Goal: Transaction & Acquisition: Purchase product/service

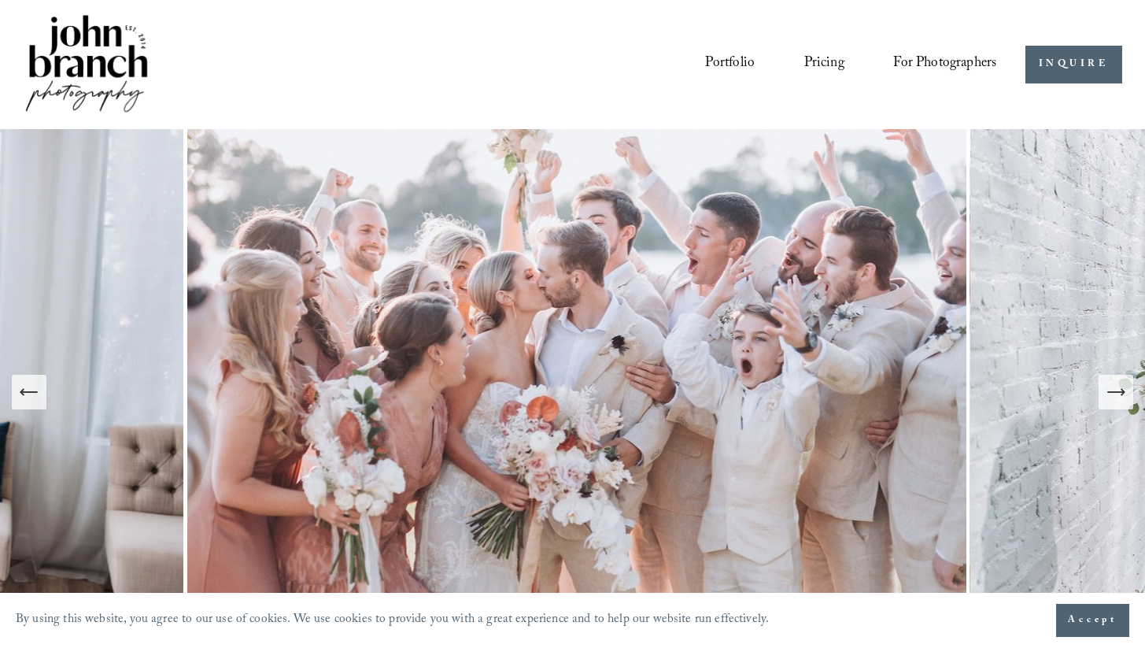
click at [738, 63] on link "Portfolio" at bounding box center [730, 65] width 50 height 30
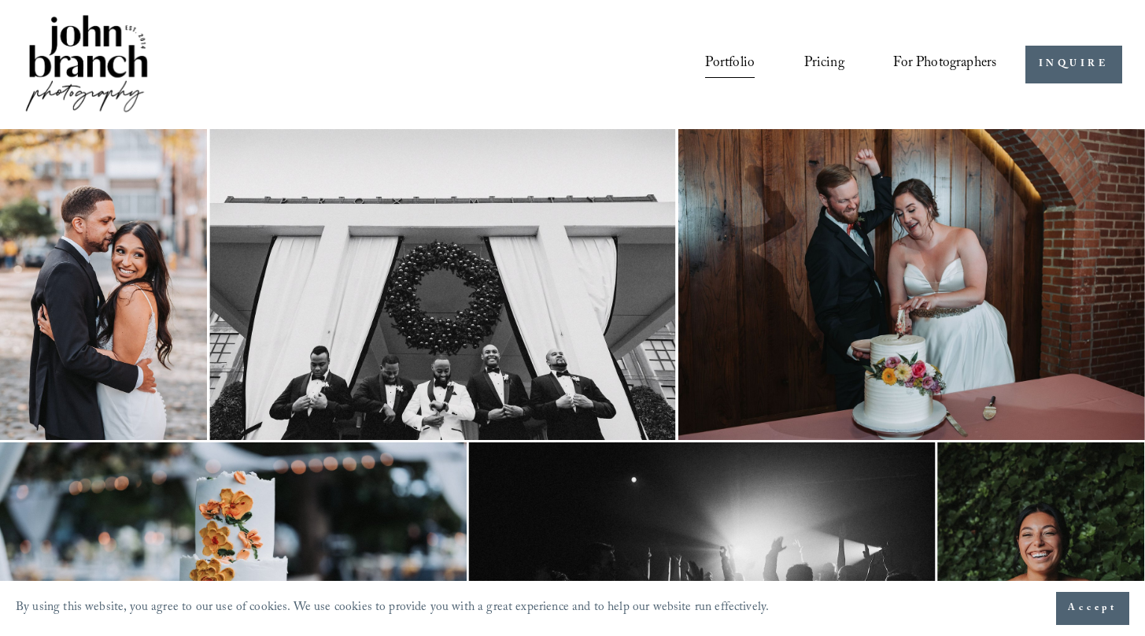
click at [123, 279] on img at bounding box center [103, 284] width 207 height 311
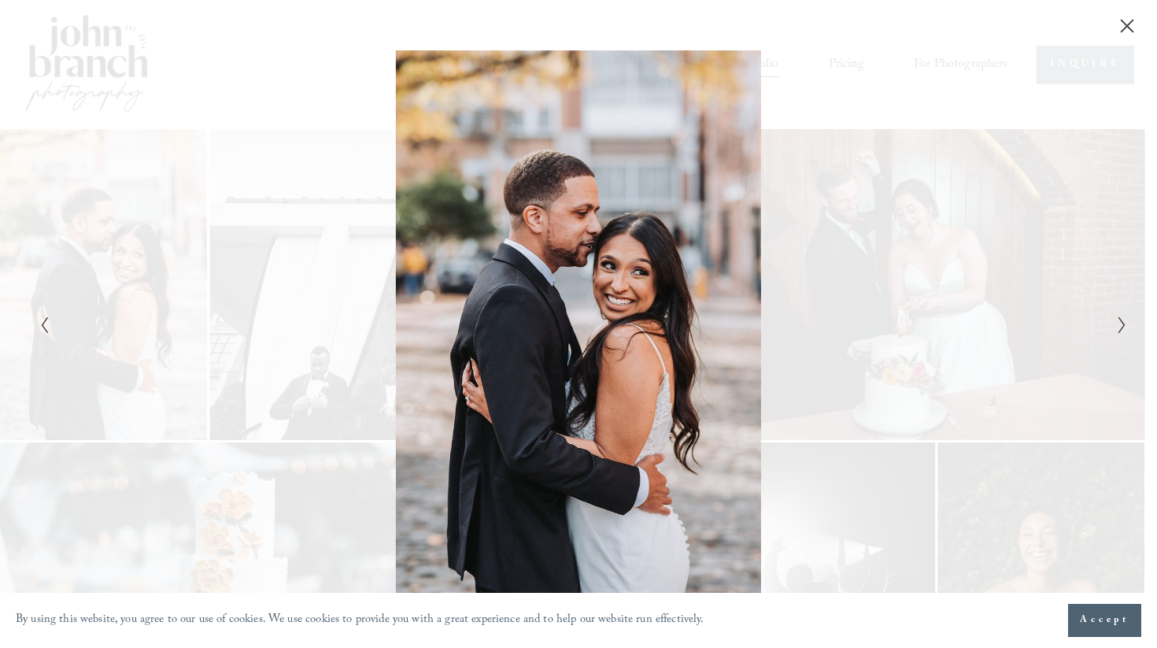
click at [1123, 627] on span "Accept" at bounding box center [1105, 620] width 50 height 16
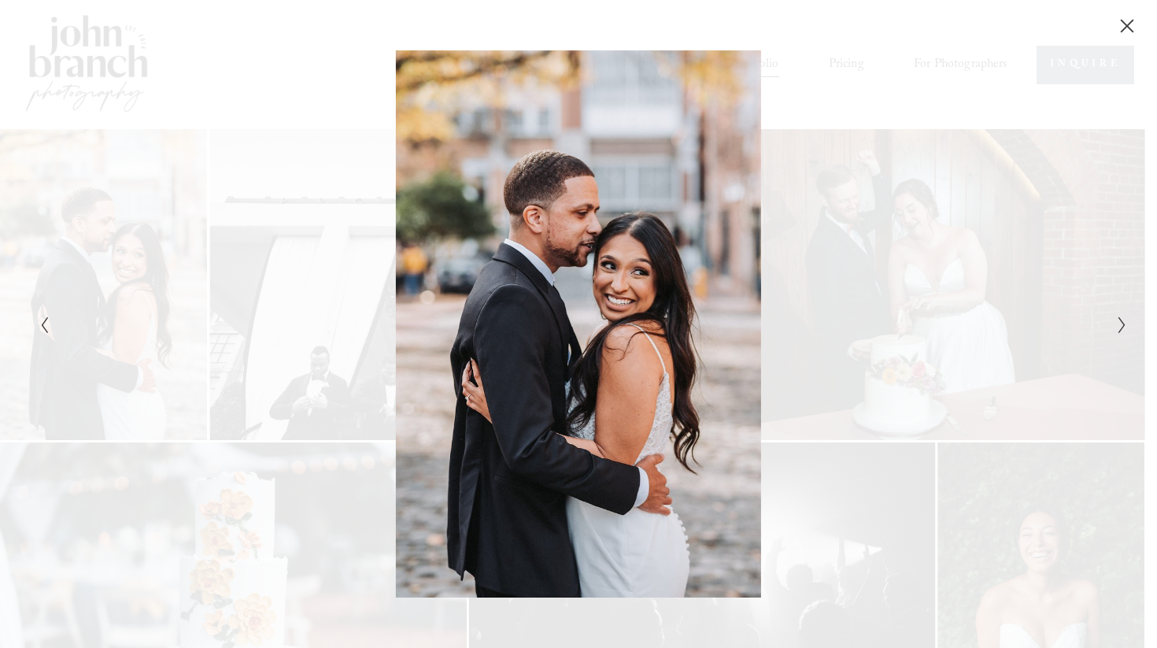
click at [1117, 323] on icon "Next Slide" at bounding box center [1122, 325] width 10 height 19
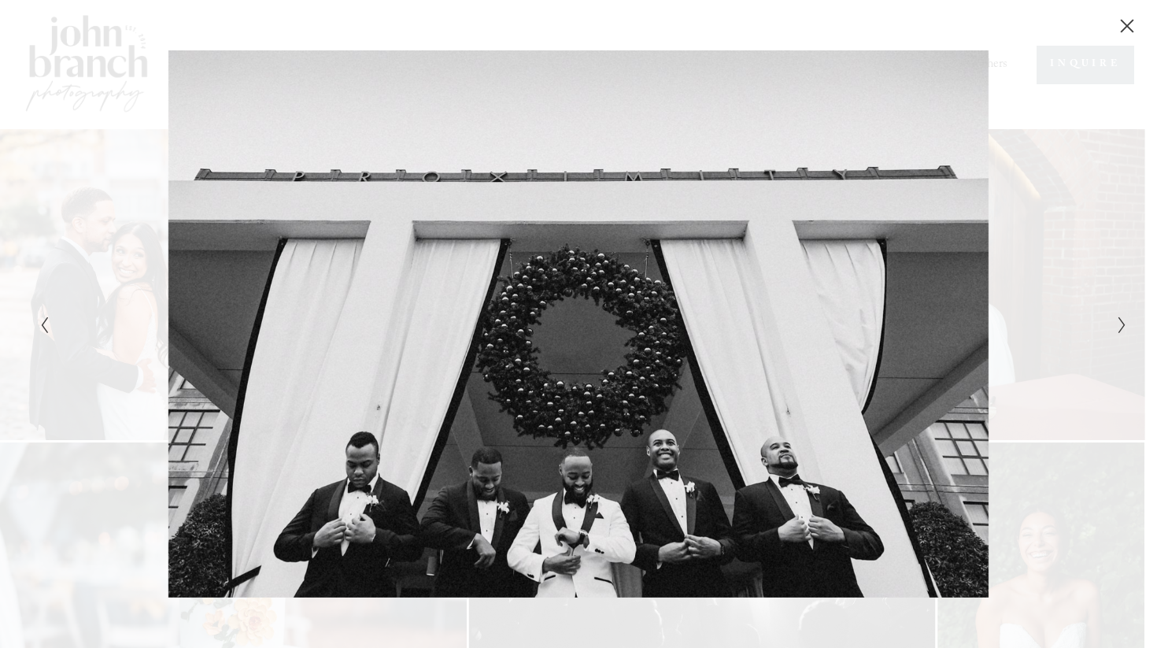
click at [1117, 323] on icon "Next Slide" at bounding box center [1122, 325] width 10 height 19
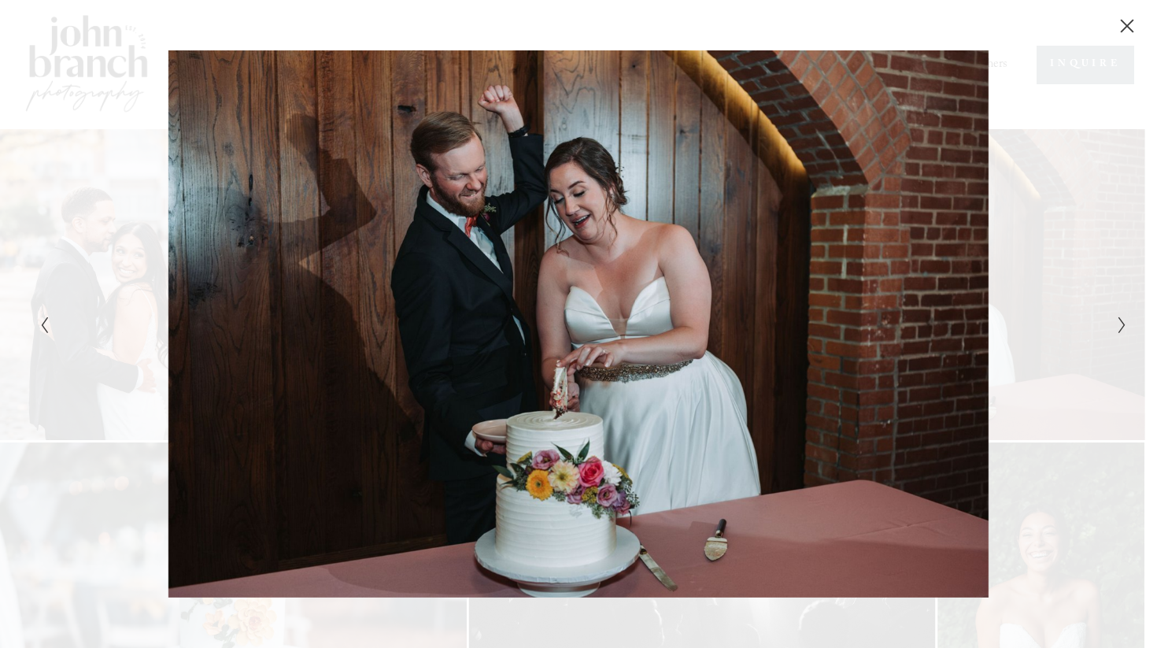
click at [1117, 323] on div at bounding box center [578, 324] width 1157 height 648
click at [1120, 323] on icon "Next Slide" at bounding box center [1122, 325] width 10 height 19
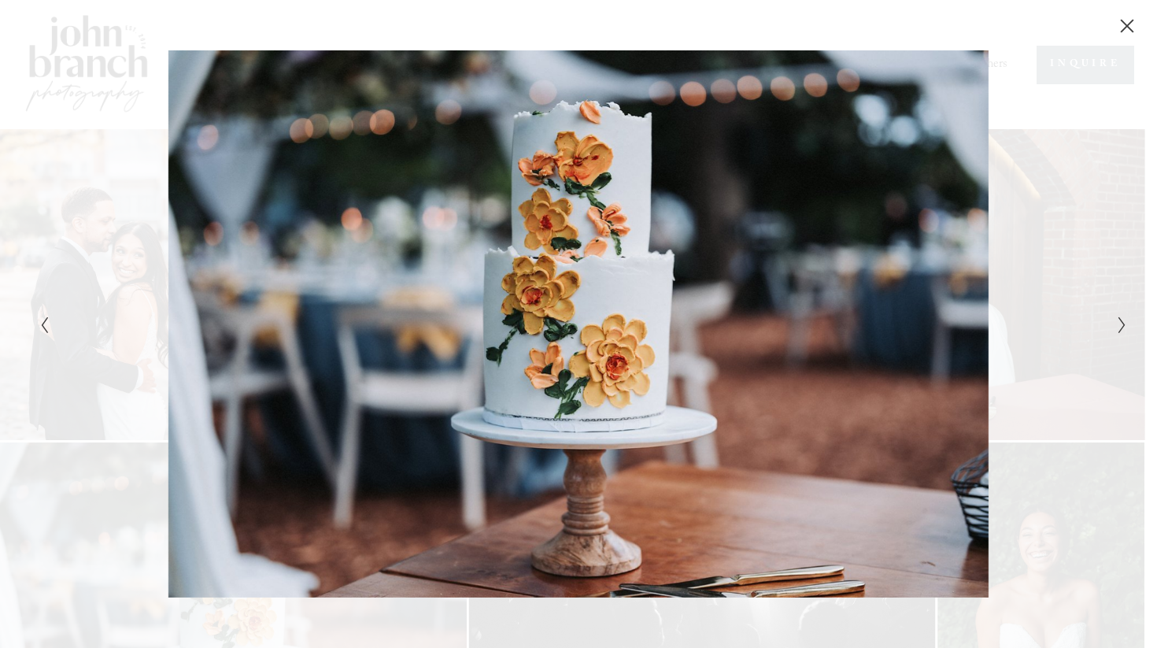
click at [1120, 323] on icon "Next Slide" at bounding box center [1122, 325] width 10 height 19
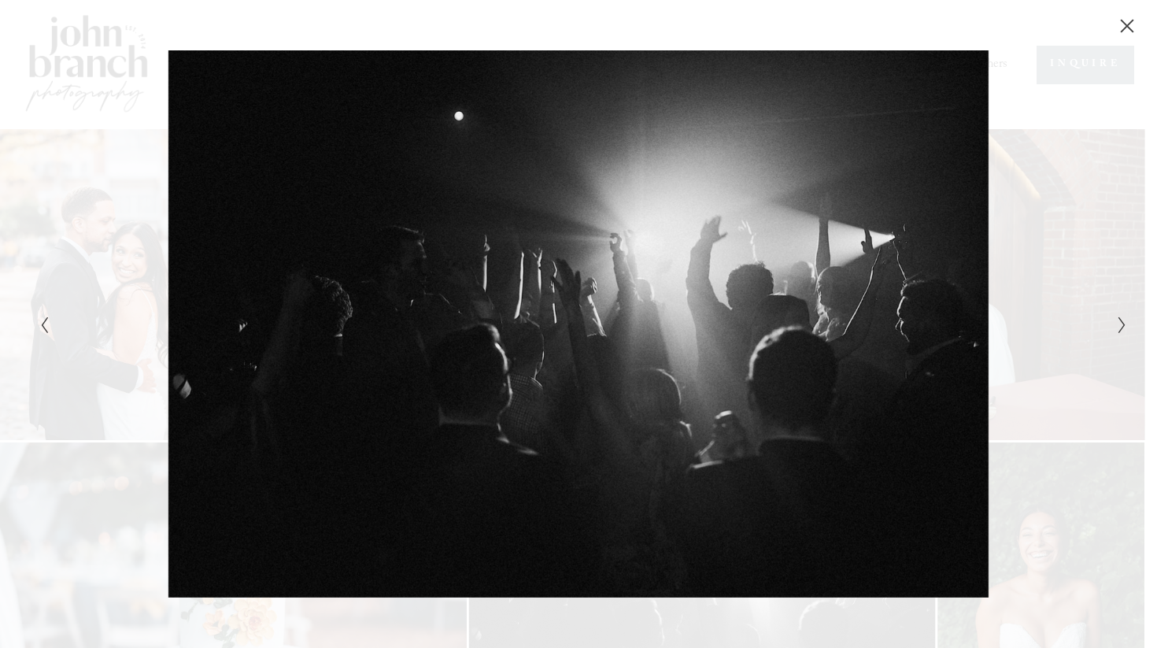
click at [1120, 323] on icon "Next Slide" at bounding box center [1122, 325] width 10 height 19
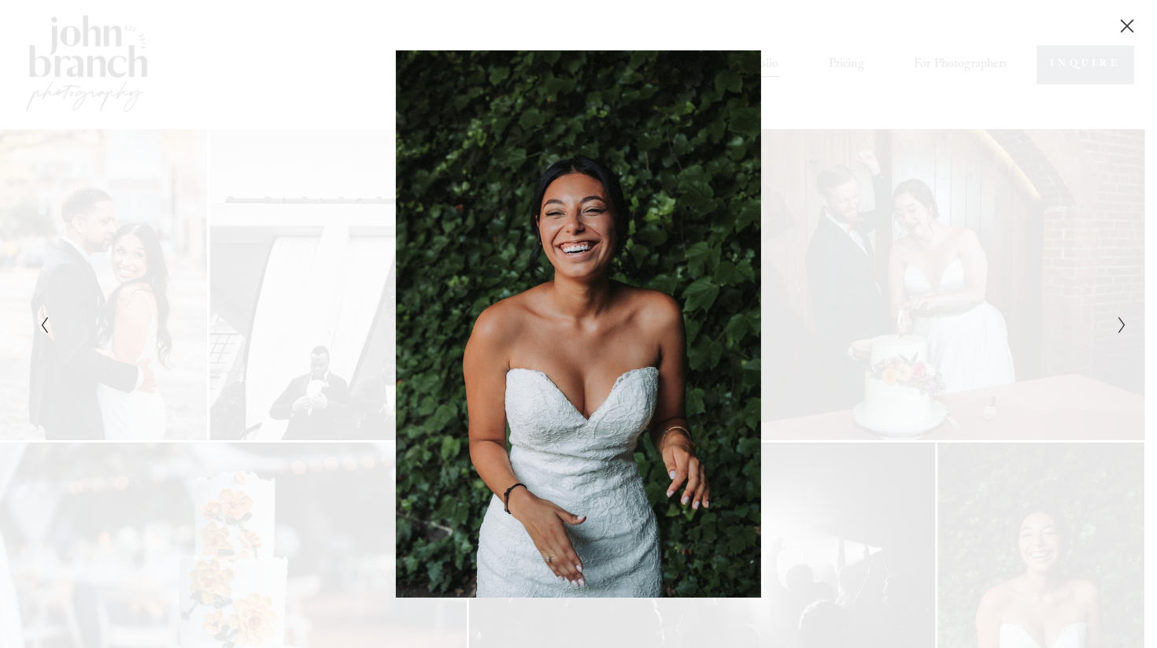
click at [1120, 323] on icon "Next Slide" at bounding box center [1122, 325] width 10 height 19
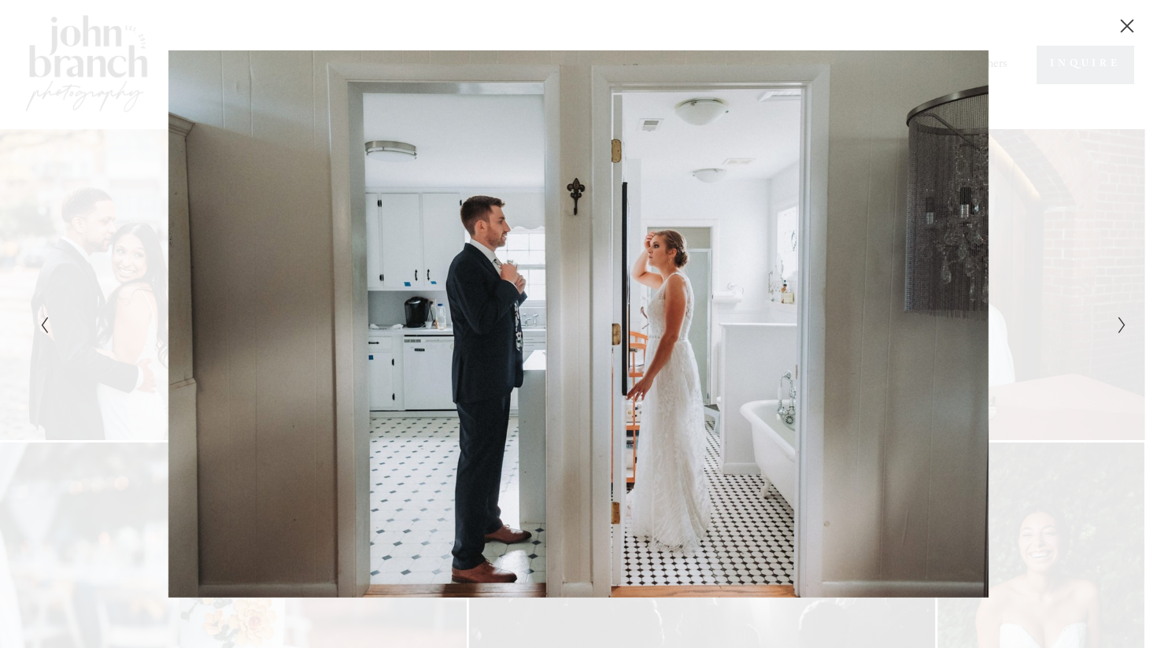
click at [46, 325] on icon "Previous Slide" at bounding box center [44, 325] width 10 height 19
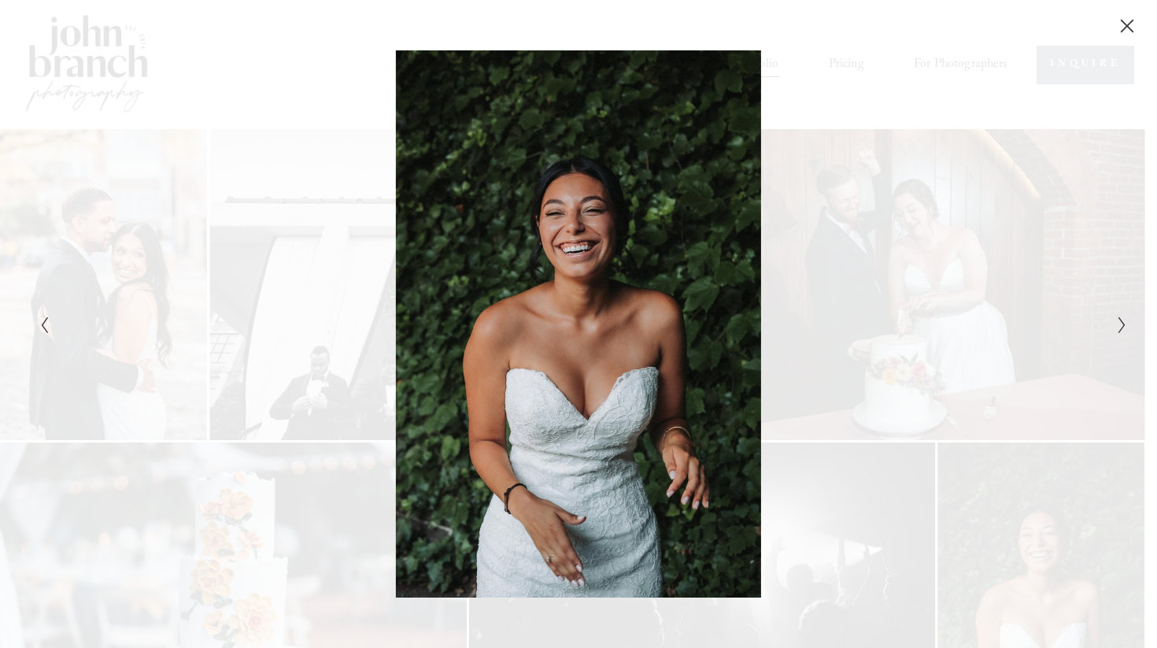
click at [1123, 327] on icon "Next Slide" at bounding box center [1122, 325] width 10 height 19
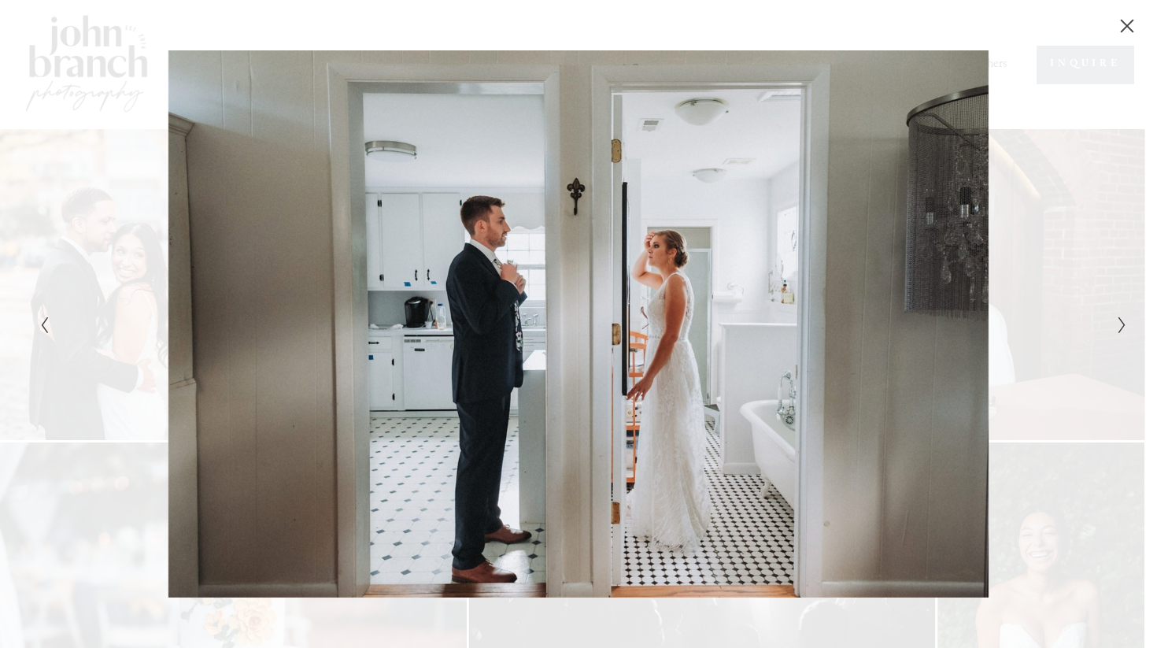
click at [1123, 327] on icon "Next Slide" at bounding box center [1122, 325] width 10 height 19
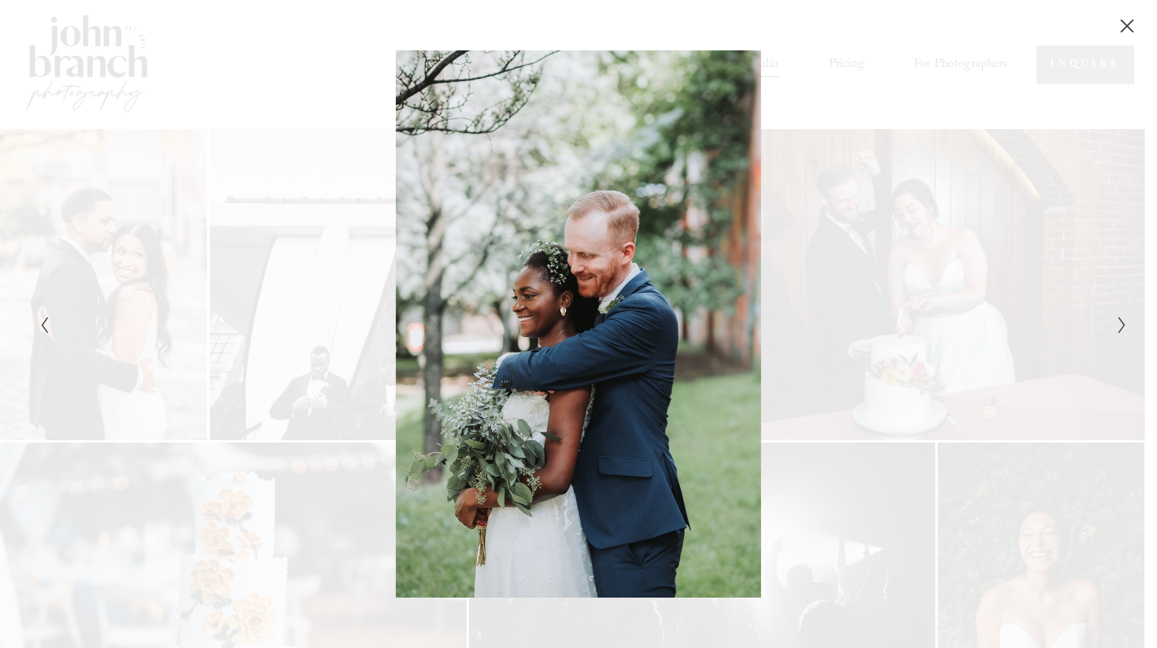
click at [1123, 327] on icon "Next Slide" at bounding box center [1122, 325] width 10 height 19
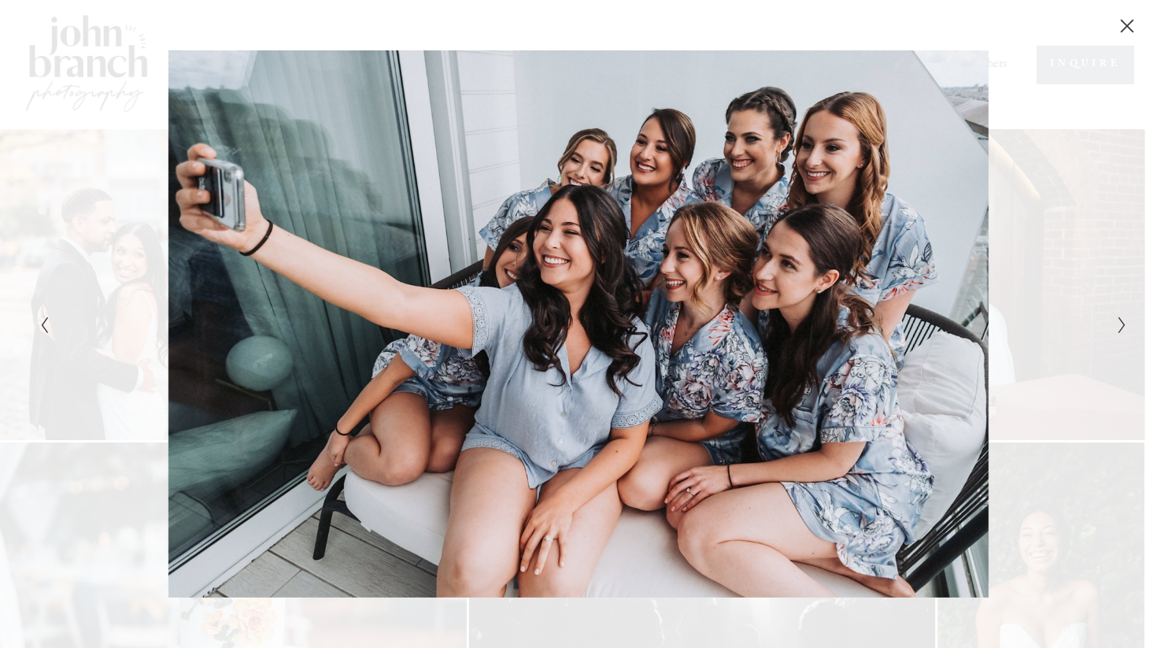
click at [1123, 327] on icon "Next Slide" at bounding box center [1122, 325] width 10 height 19
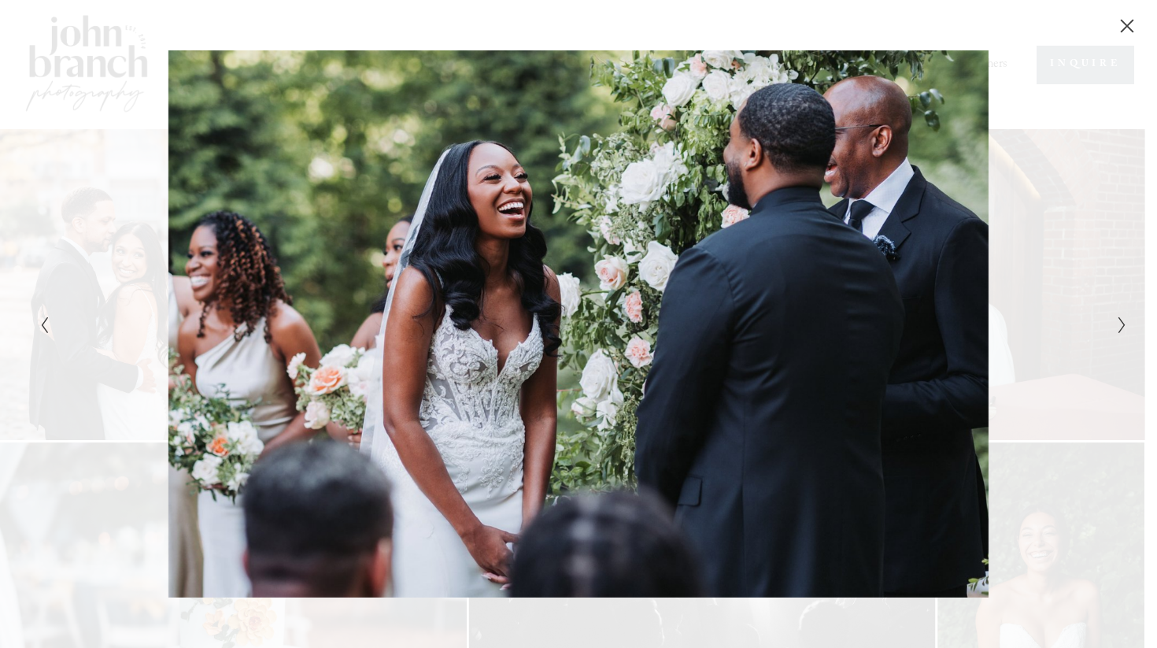
click at [1123, 327] on icon "Next Slide" at bounding box center [1122, 325] width 10 height 19
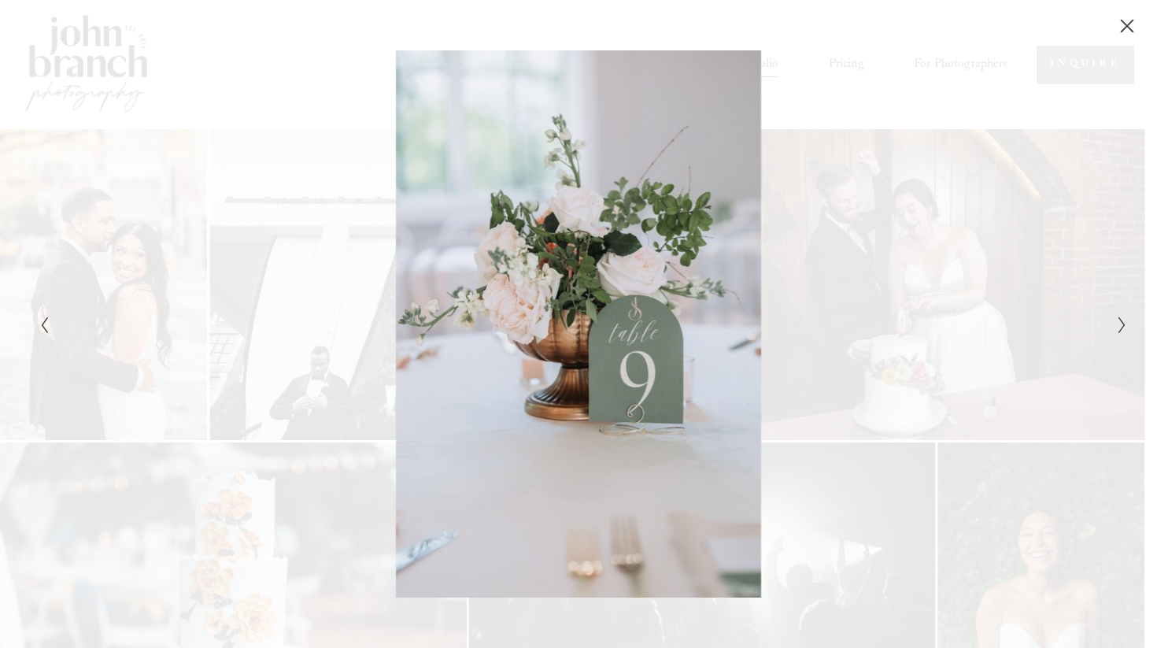
click at [1123, 327] on icon "Next Slide" at bounding box center [1122, 325] width 10 height 19
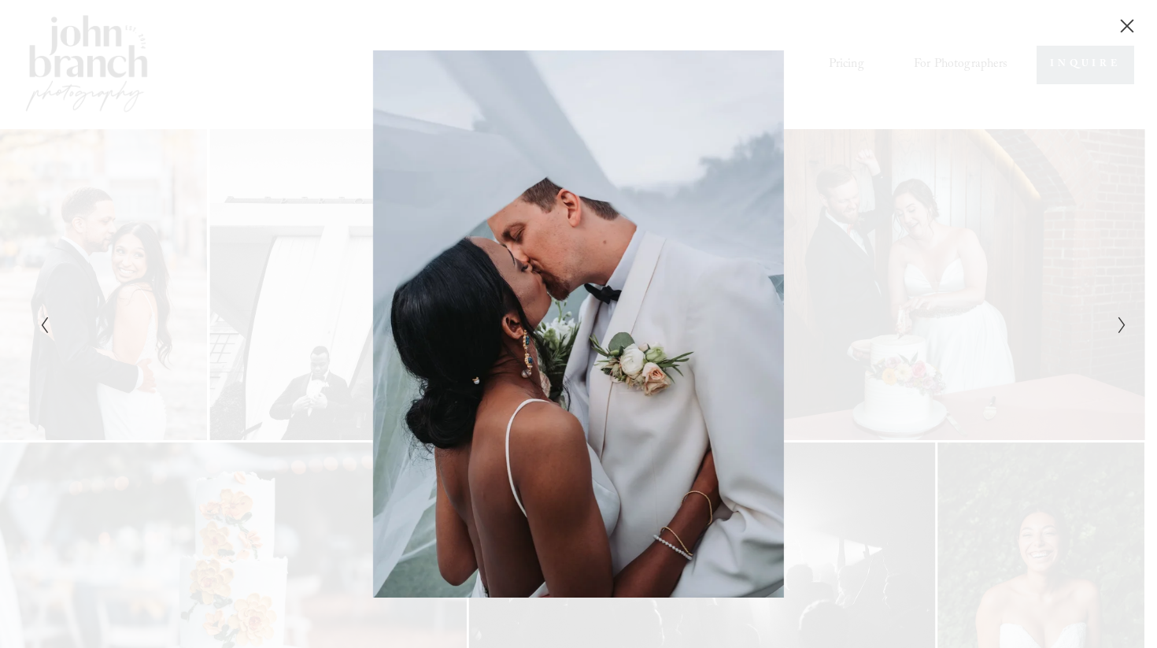
click at [1123, 327] on icon "Next Slide" at bounding box center [1122, 325] width 10 height 19
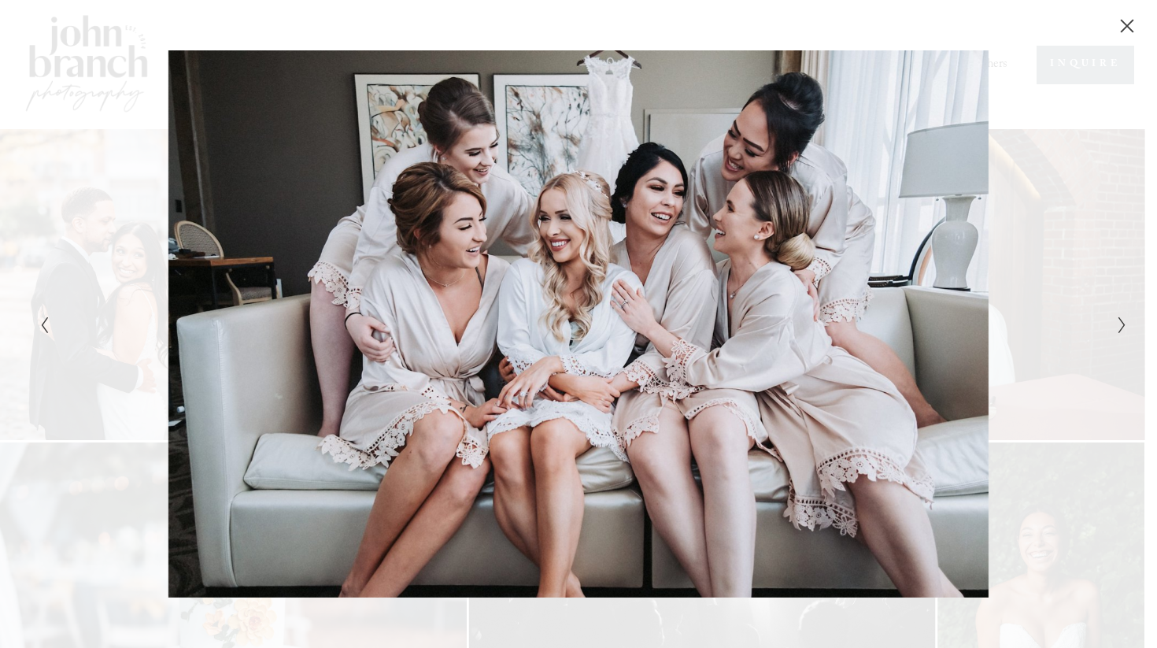
click at [1123, 327] on icon "Next Slide" at bounding box center [1122, 325] width 10 height 19
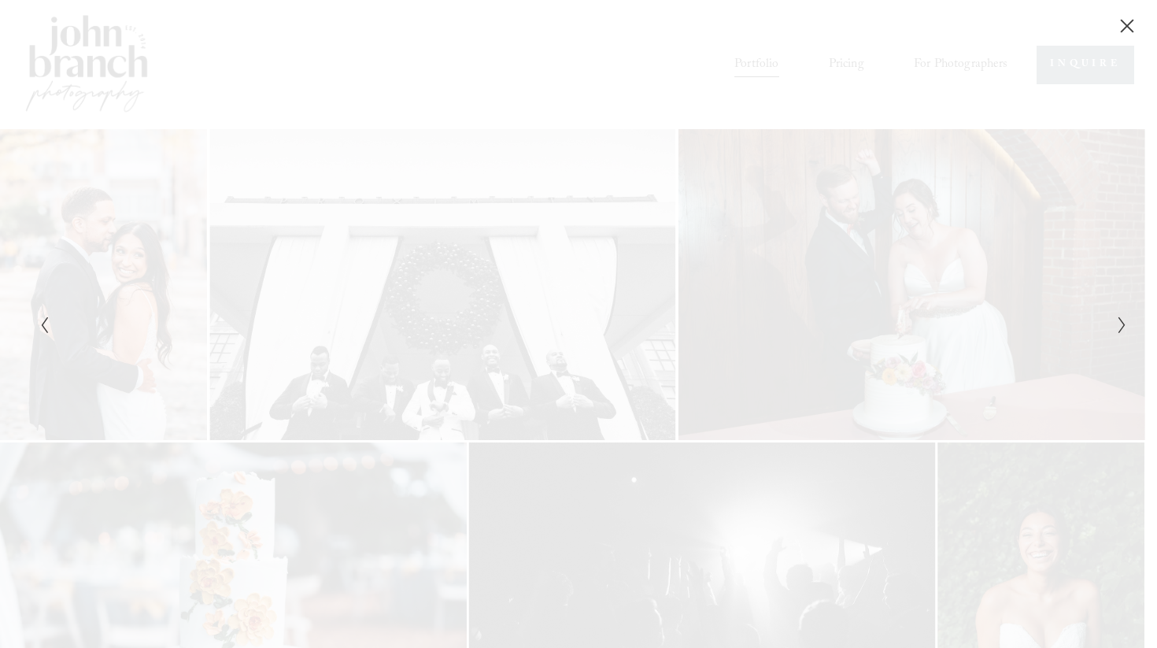
click at [1123, 327] on icon "Next Slide" at bounding box center [1122, 325] width 10 height 19
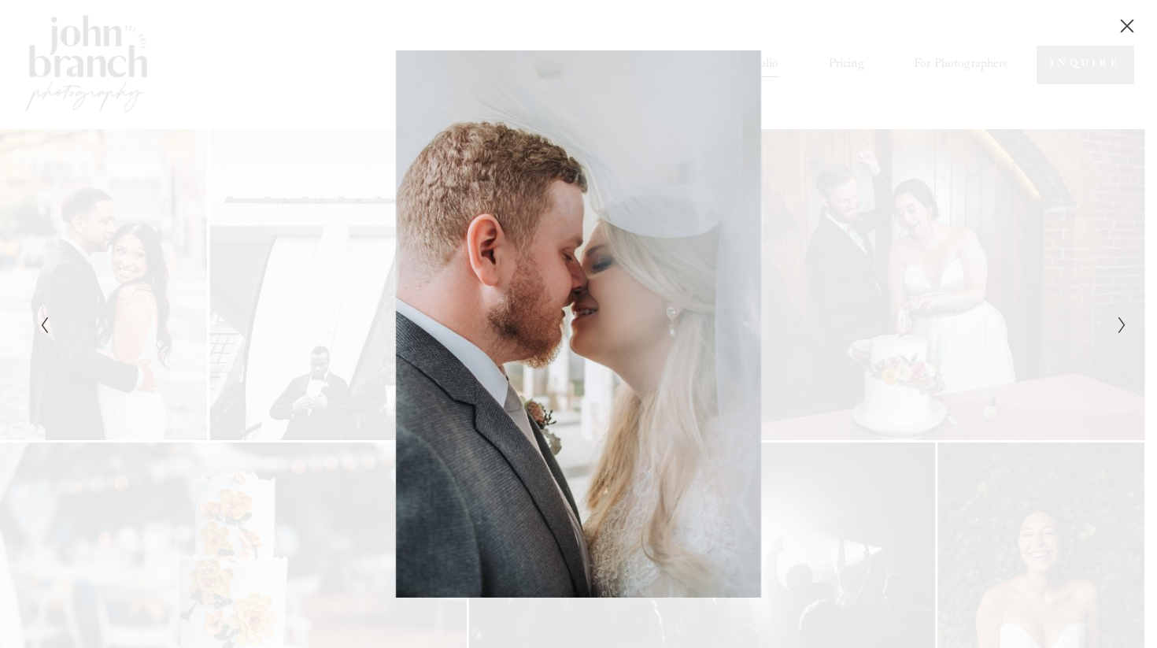
click at [1123, 327] on icon "Next Slide" at bounding box center [1122, 325] width 10 height 19
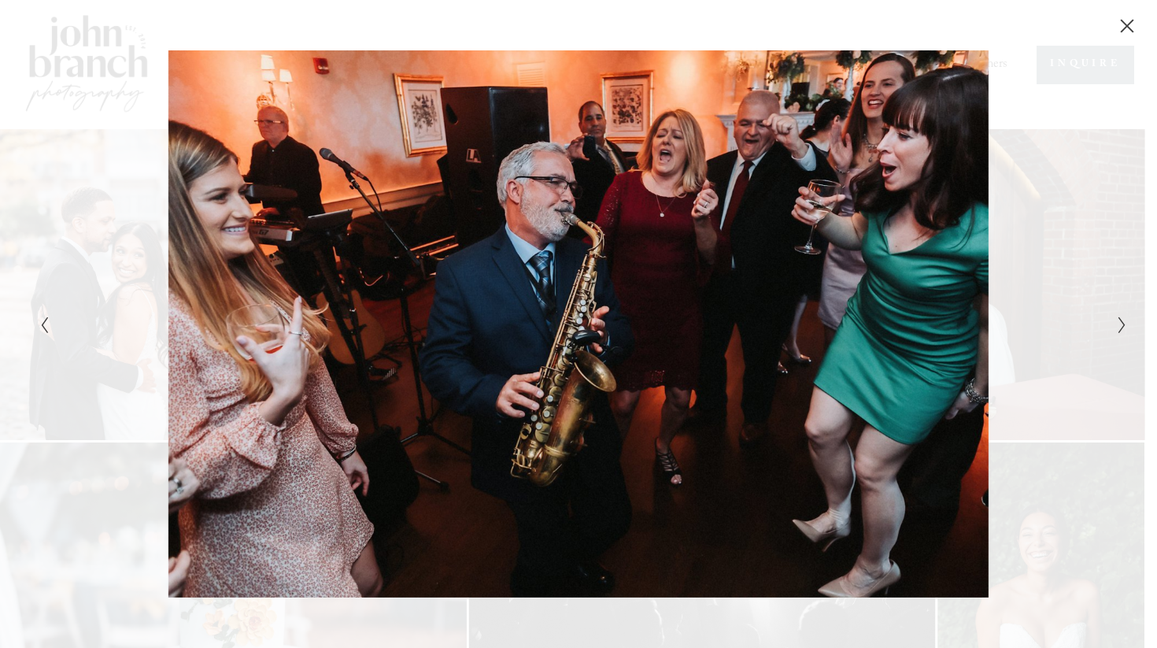
click at [1123, 327] on icon "Next Slide" at bounding box center [1122, 325] width 10 height 19
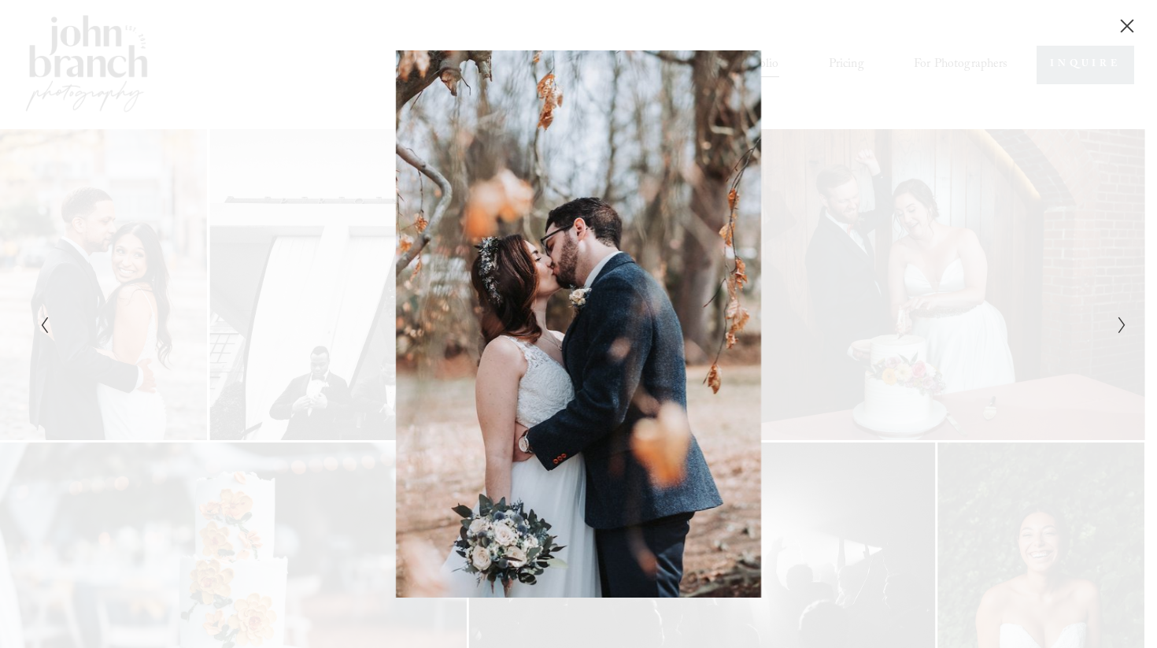
click at [1123, 327] on icon "Next Slide" at bounding box center [1122, 325] width 10 height 19
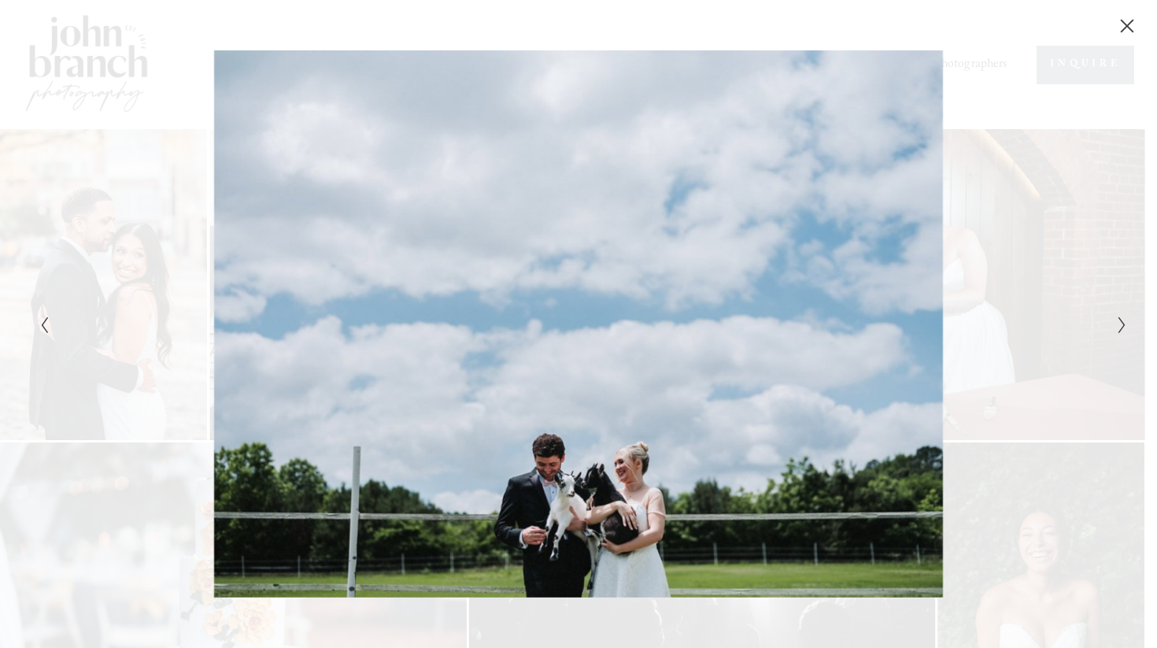
click at [1123, 327] on icon "Next Slide" at bounding box center [1122, 325] width 10 height 19
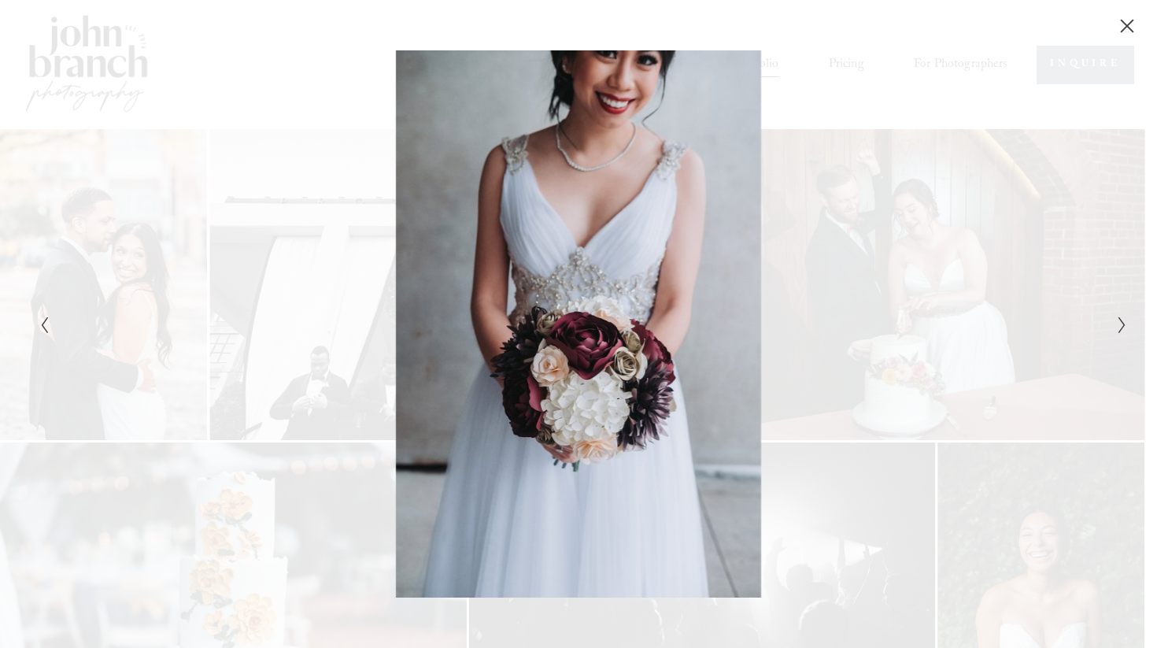
click at [1123, 327] on icon "Next Slide" at bounding box center [1122, 325] width 10 height 19
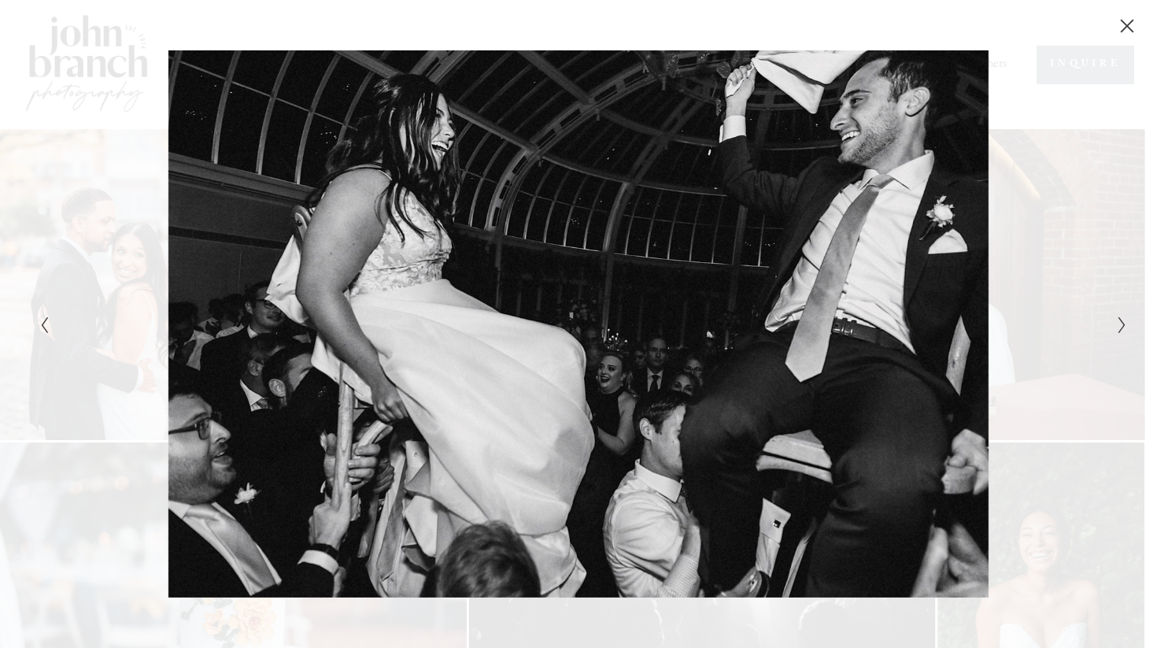
click at [1123, 327] on icon "Next Slide" at bounding box center [1122, 325] width 10 height 19
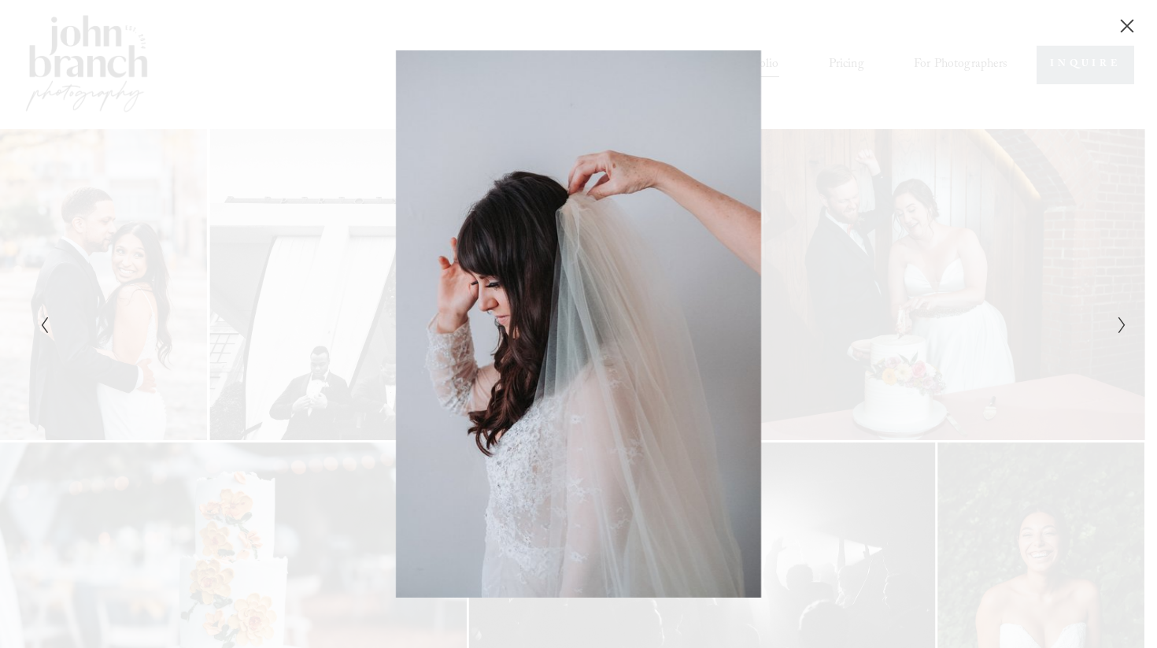
click at [1123, 327] on icon "Next Slide" at bounding box center [1122, 325] width 10 height 19
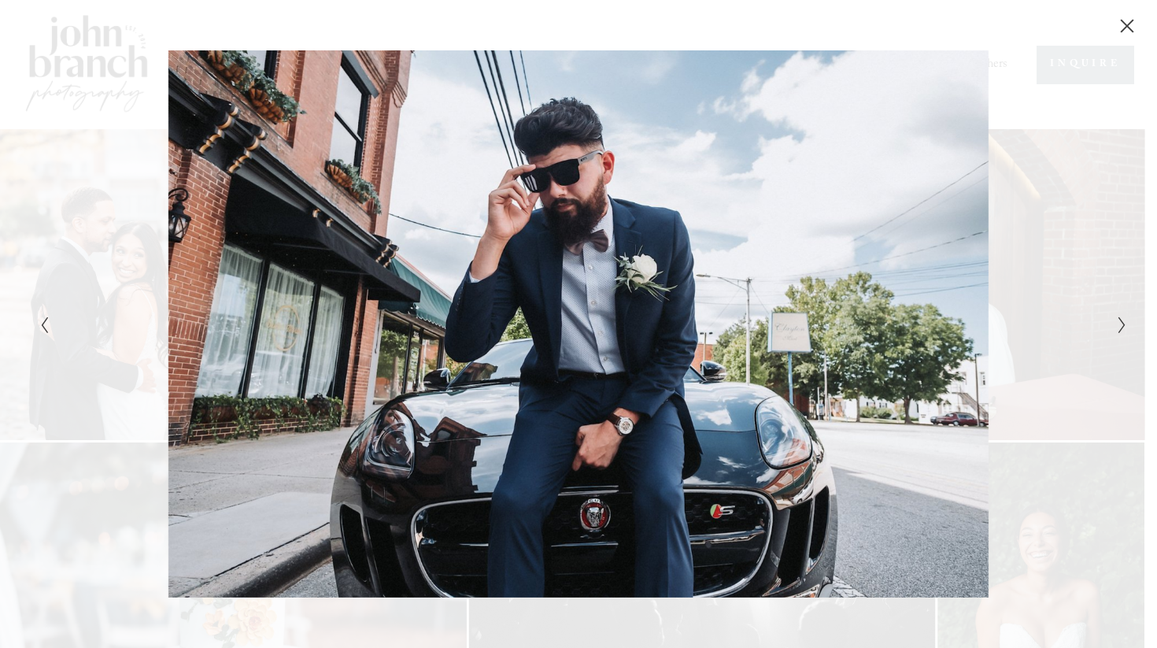
click at [1123, 327] on icon "Next Slide" at bounding box center [1122, 325] width 10 height 19
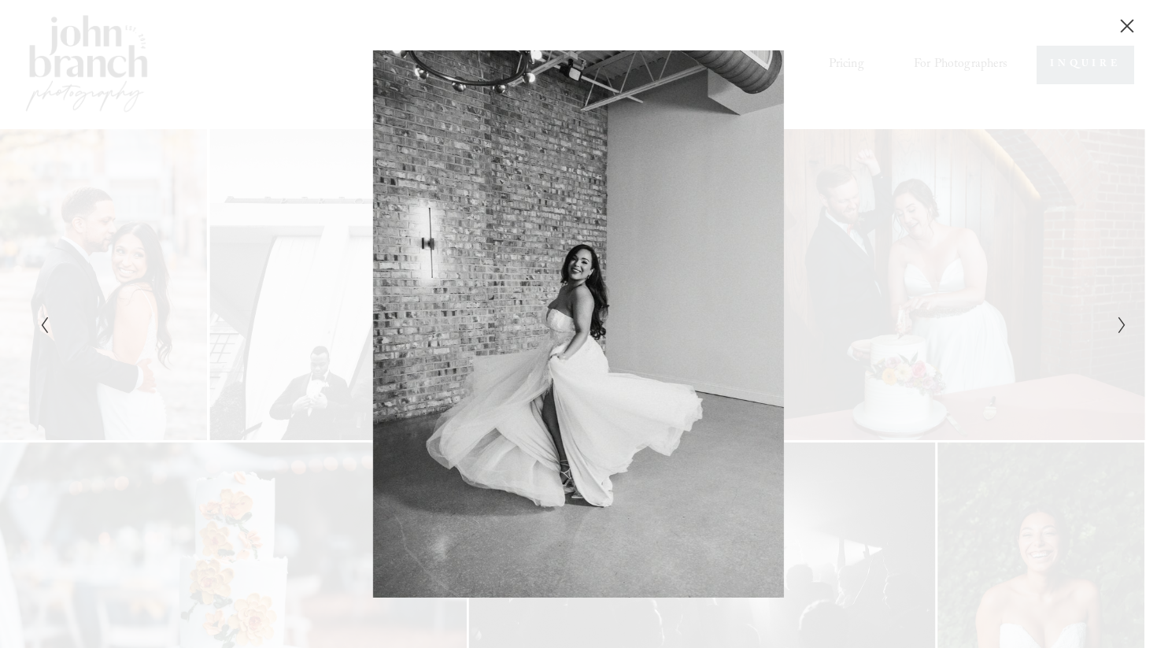
click at [1123, 327] on icon "Next Slide" at bounding box center [1122, 325] width 10 height 19
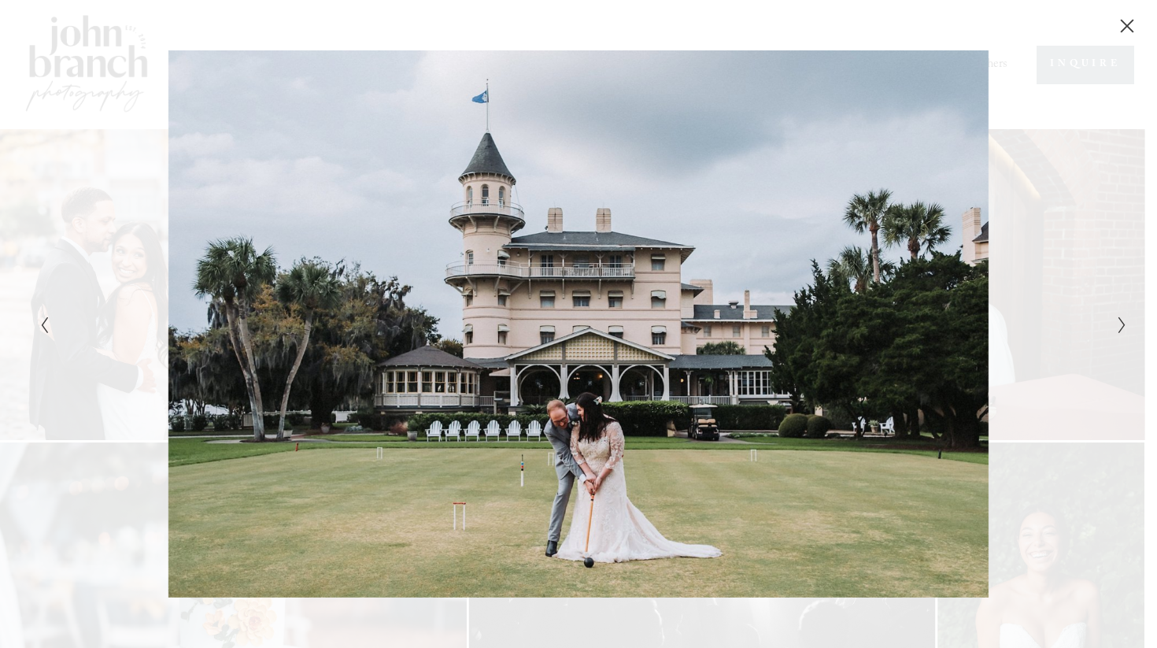
click at [1123, 327] on icon "Next Slide" at bounding box center [1122, 325] width 10 height 19
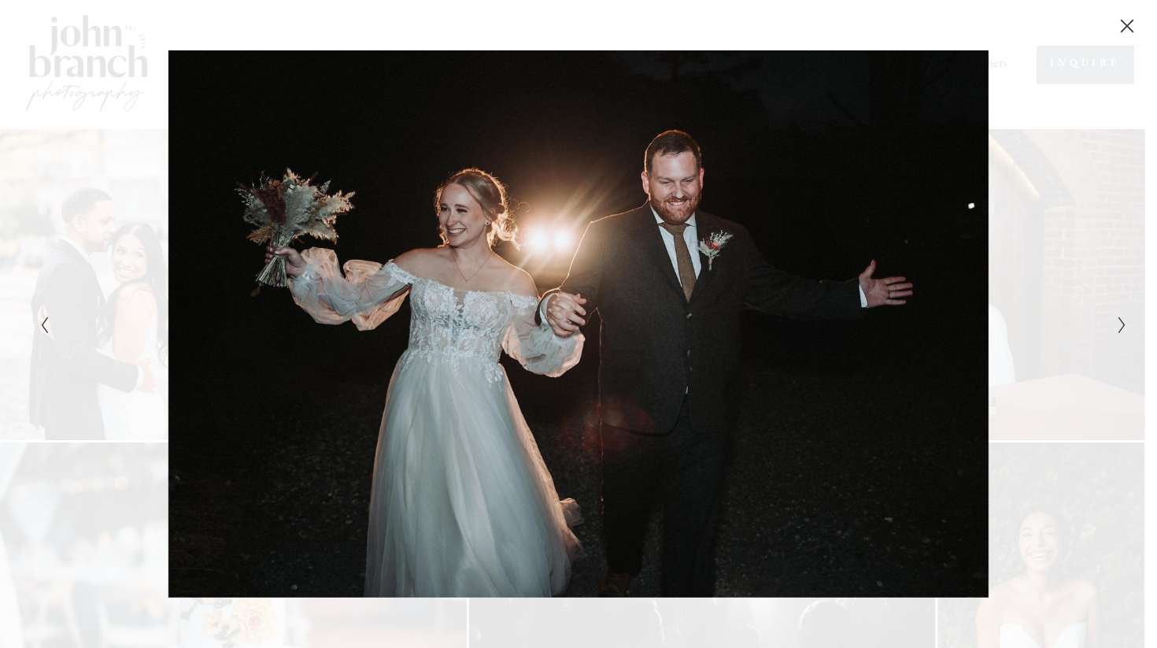
click at [1123, 327] on icon "Next Slide" at bounding box center [1122, 325] width 10 height 19
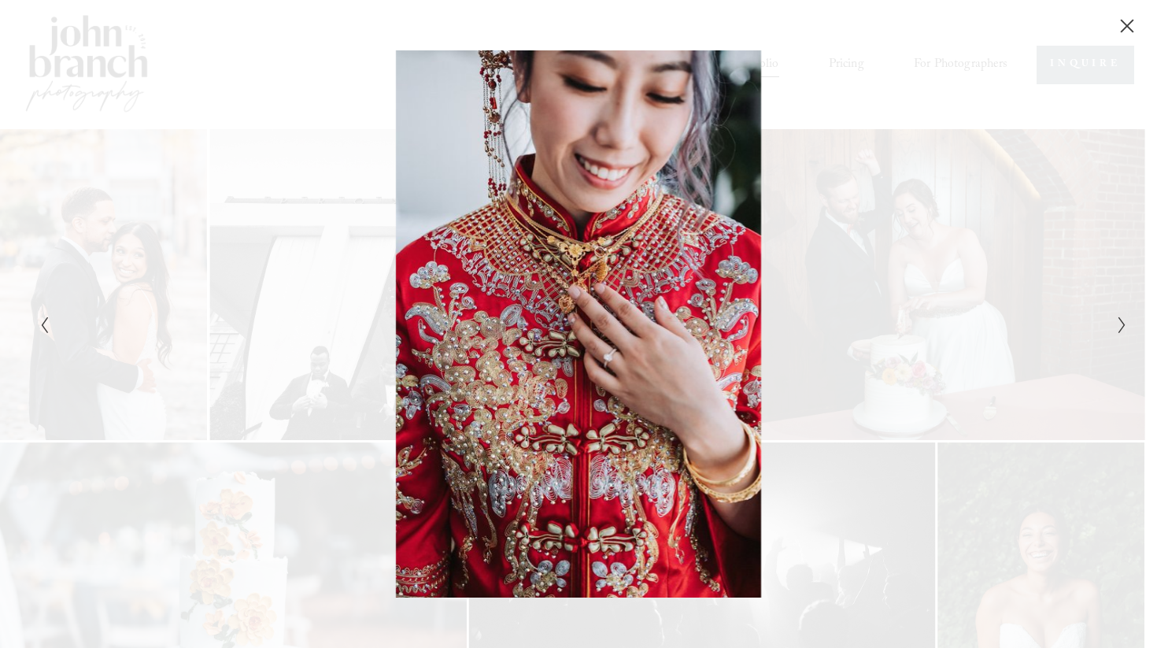
click at [1123, 327] on icon "Next Slide" at bounding box center [1122, 325] width 10 height 19
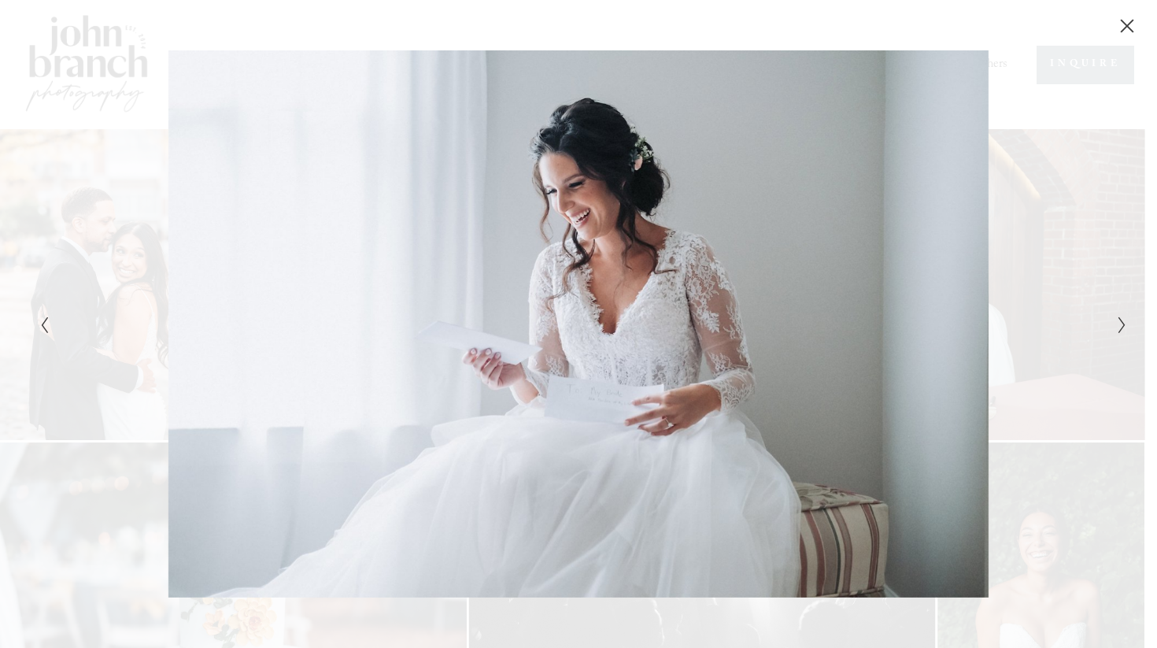
click at [1123, 327] on icon "Next Slide" at bounding box center [1122, 325] width 10 height 19
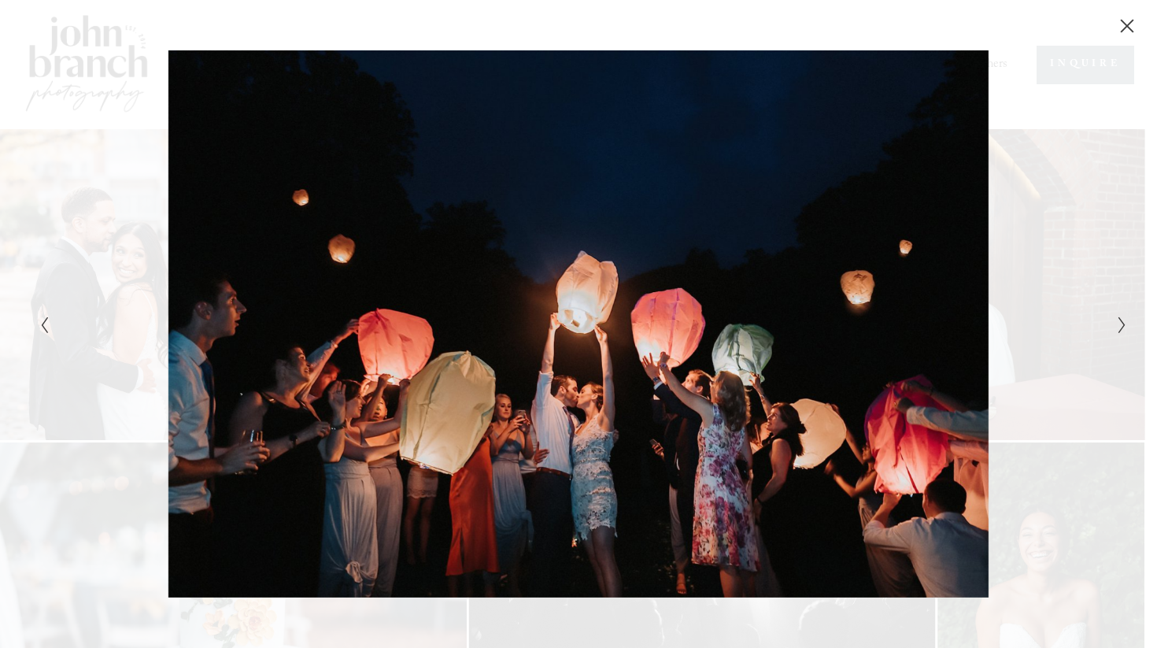
click at [1123, 327] on icon "Next Slide" at bounding box center [1122, 325] width 10 height 19
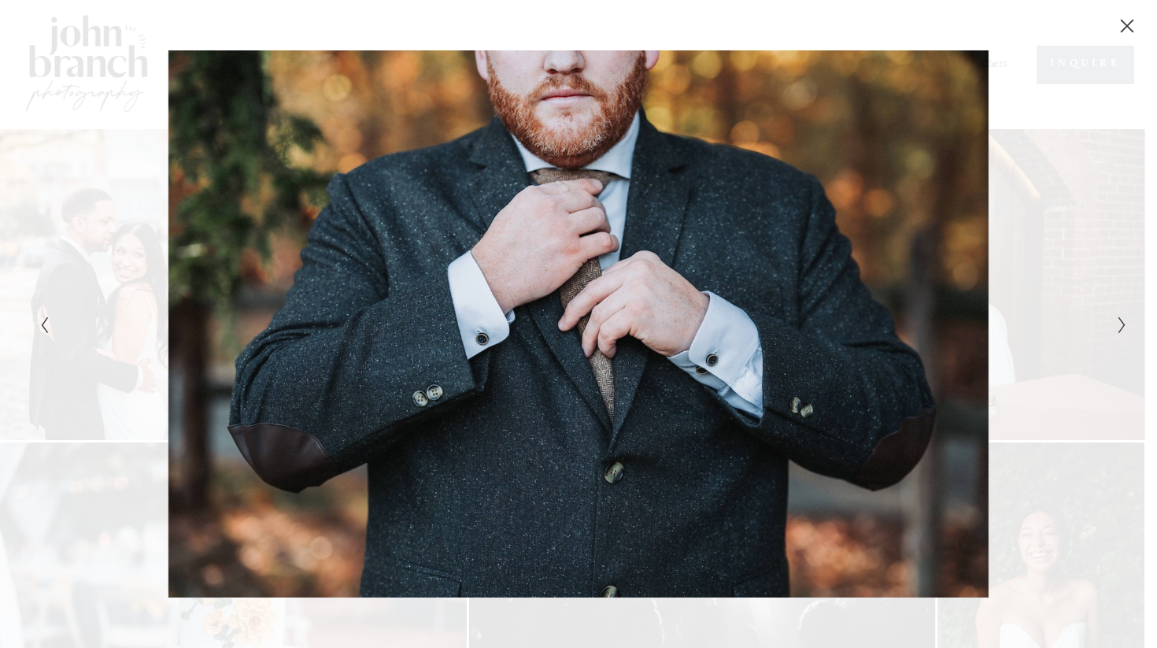
click at [1123, 327] on icon "Next Slide" at bounding box center [1122, 325] width 10 height 19
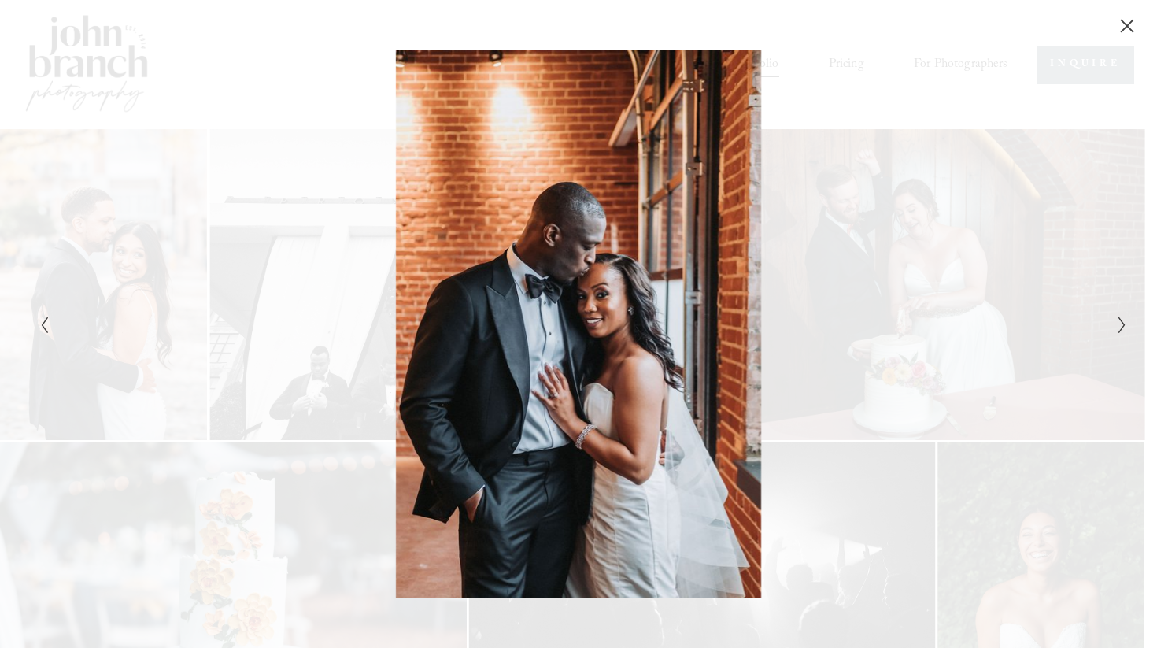
click at [1123, 327] on icon "Next Slide" at bounding box center [1122, 325] width 10 height 19
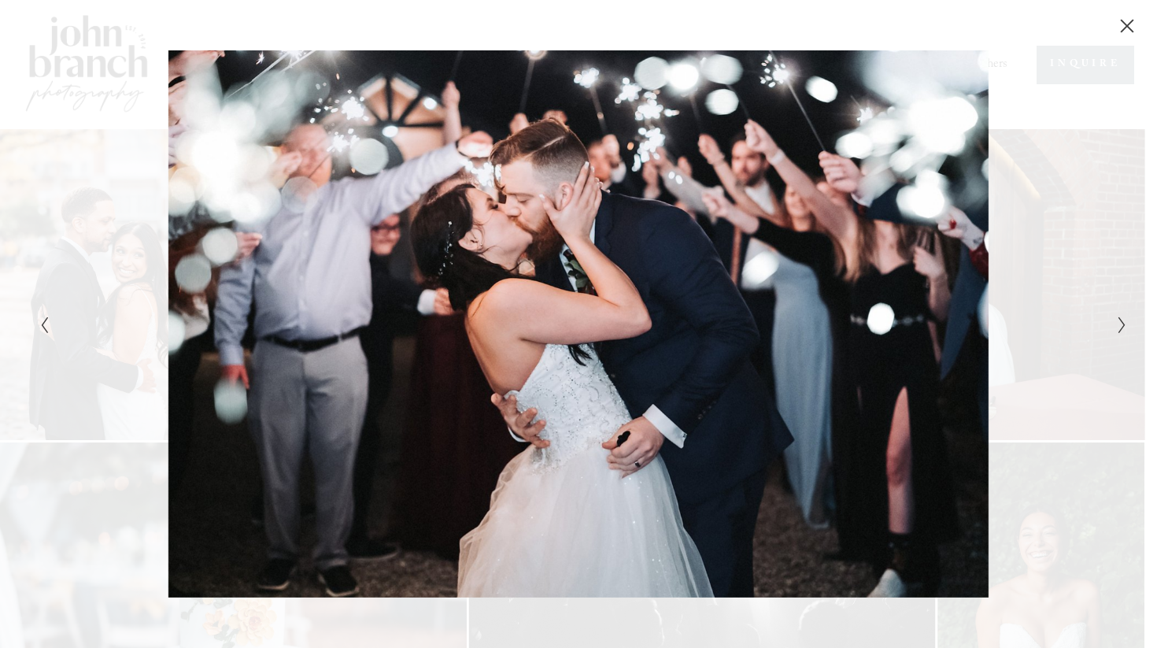
click at [1123, 327] on icon "Next Slide" at bounding box center [1122, 325] width 10 height 19
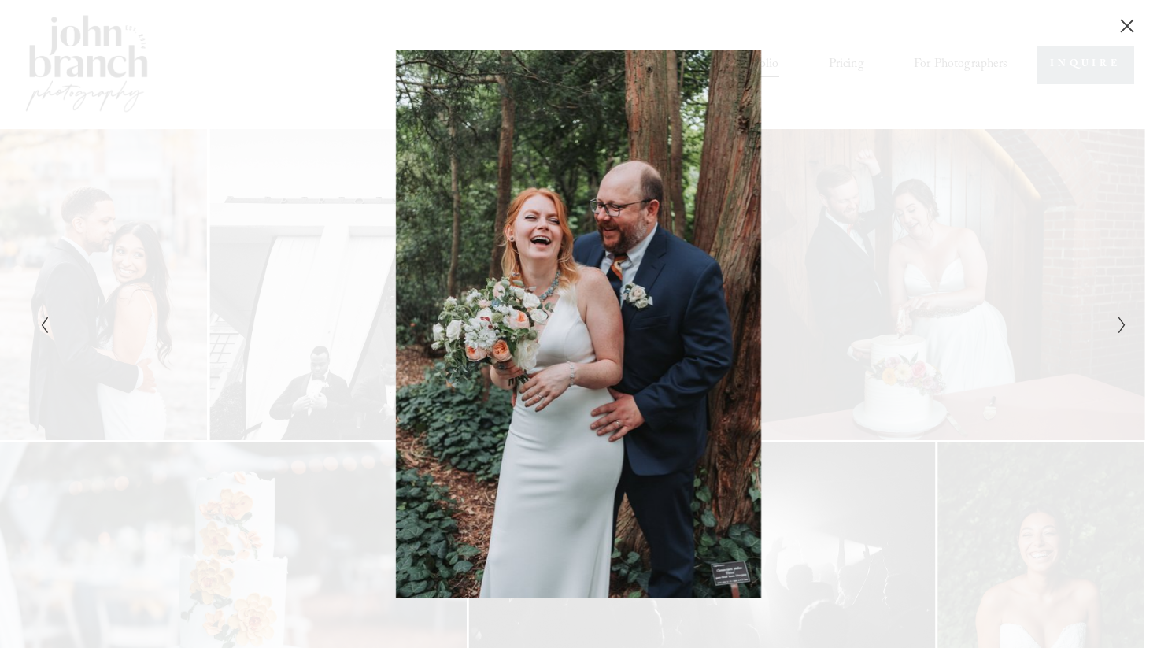
click at [1123, 327] on icon "Next Slide" at bounding box center [1122, 325] width 10 height 19
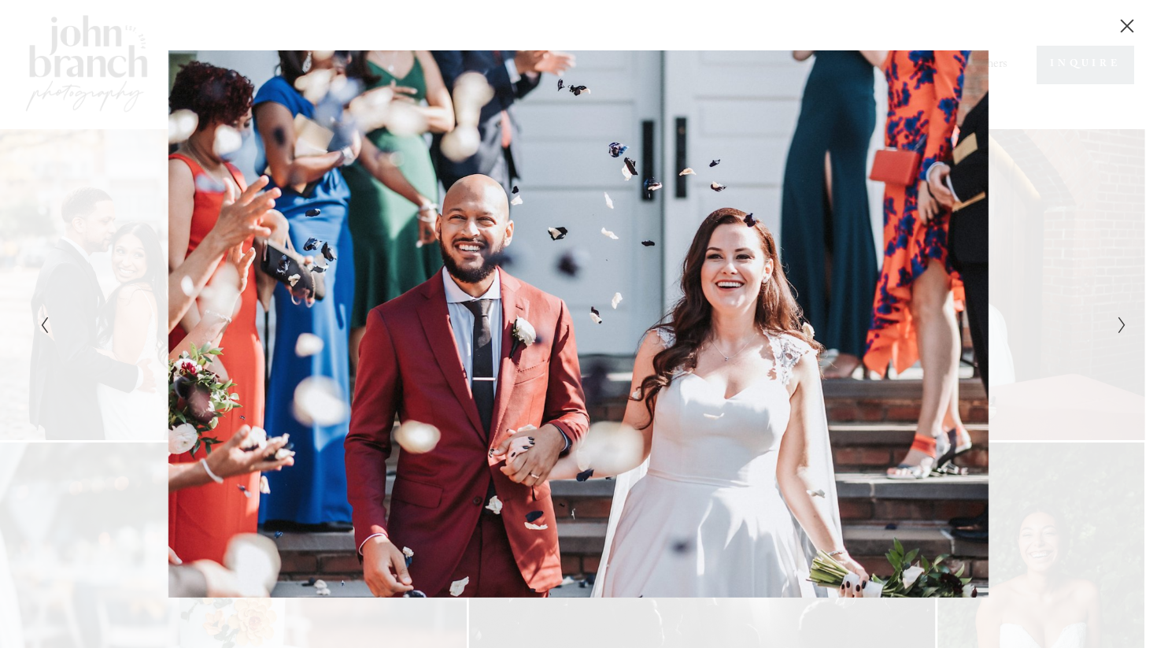
click at [1123, 327] on icon "Next Slide" at bounding box center [1122, 325] width 10 height 19
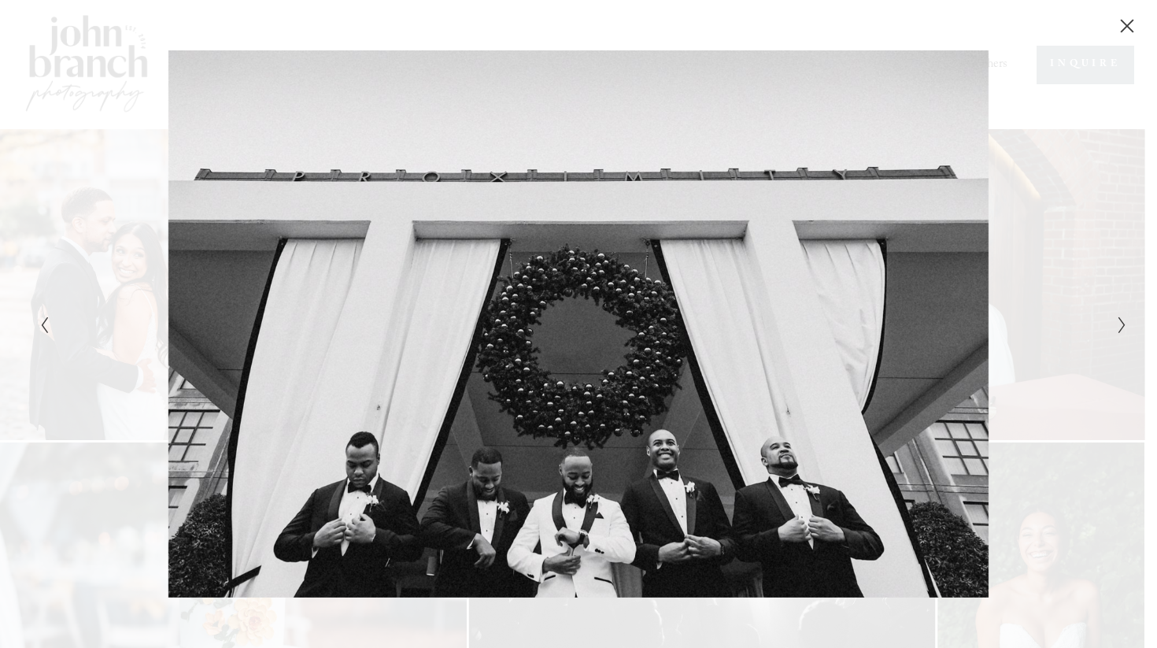
click at [1130, 25] on icon "Close" at bounding box center [1127, 26] width 16 height 16
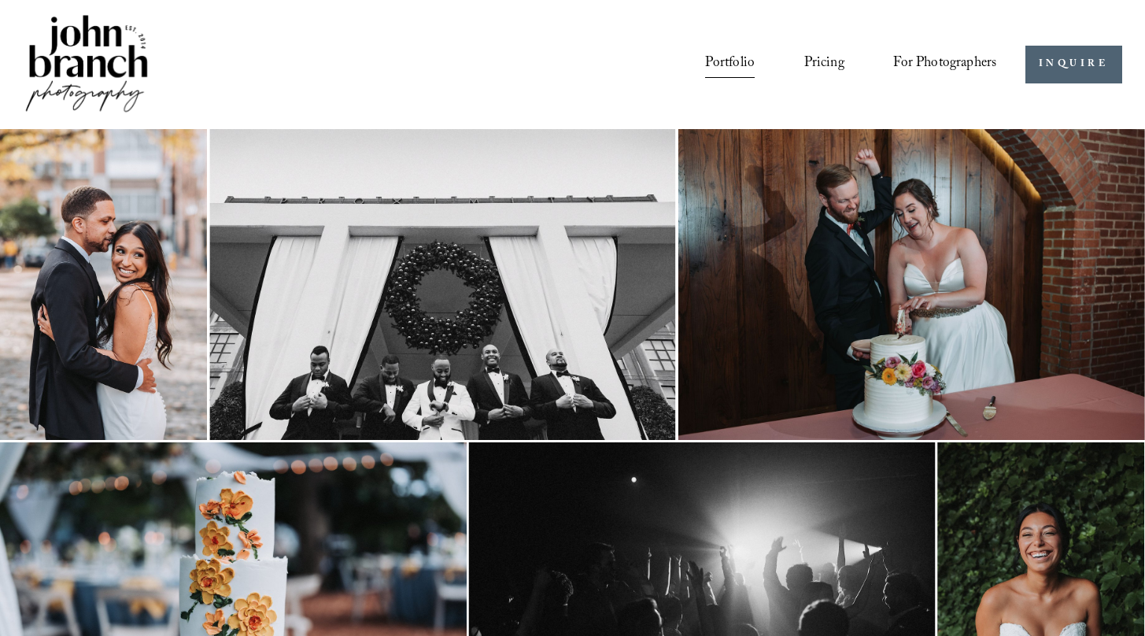
click at [824, 64] on link "Pricing" at bounding box center [824, 65] width 40 height 30
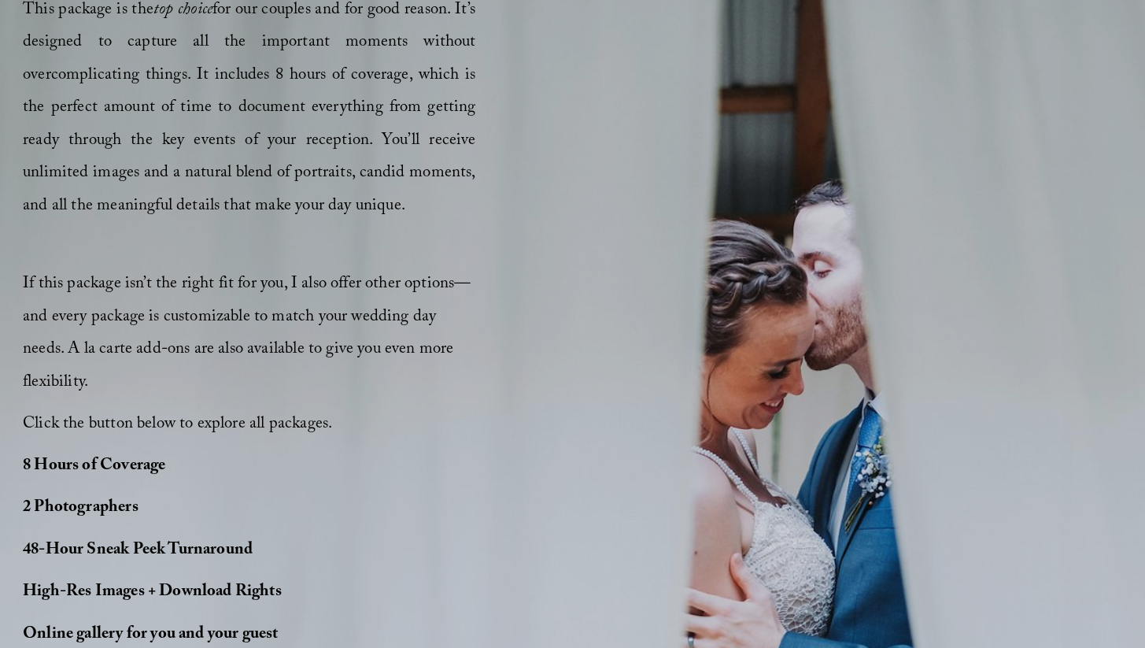
scroll to position [1008, 0]
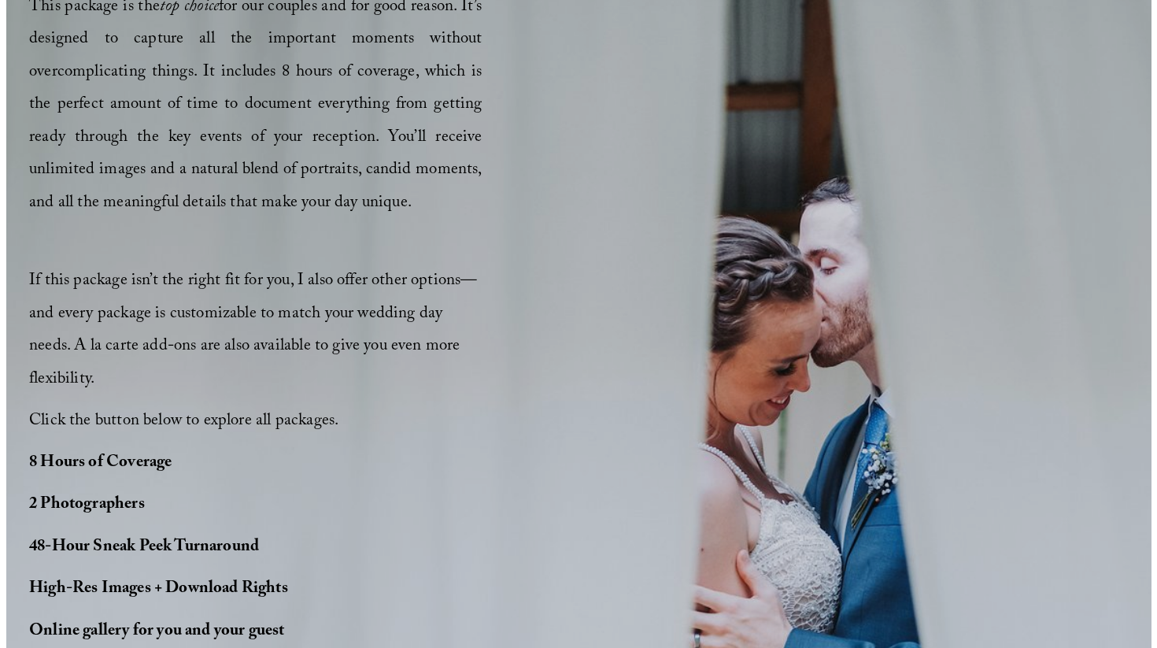
scroll to position [1011, 0]
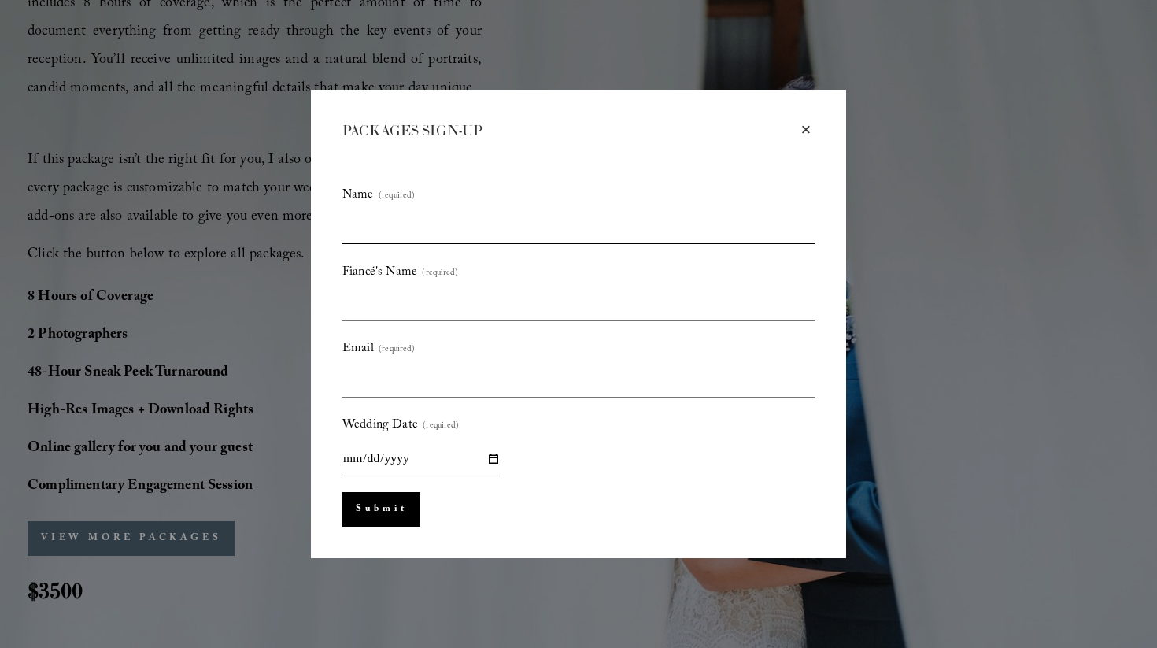
click at [541, 227] on input "Name (required)" at bounding box center [578, 227] width 472 height 33
click at [802, 127] on div "×" at bounding box center [805, 129] width 17 height 17
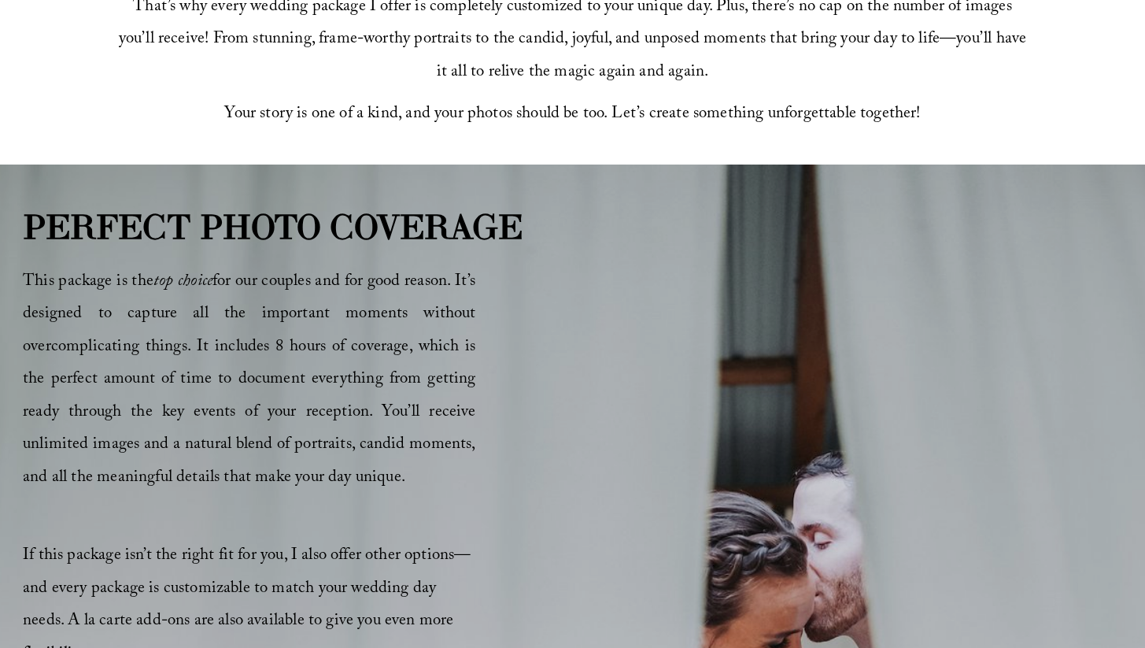
scroll to position [0, 0]
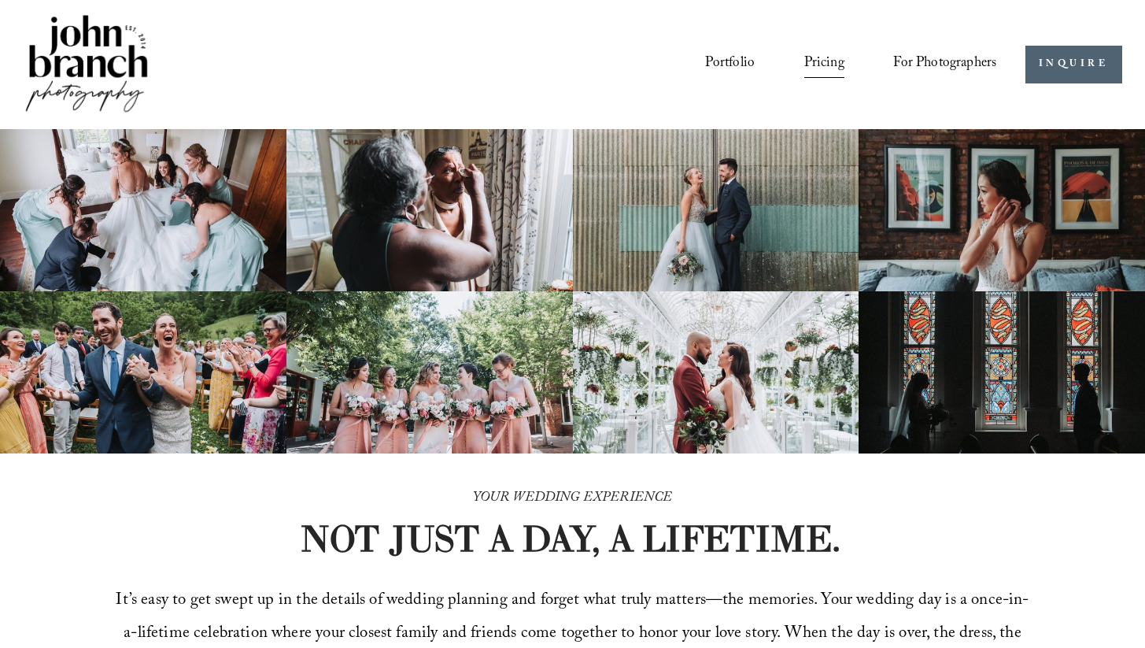
click at [937, 61] on span "For Photographers" at bounding box center [944, 64] width 103 height 27
click at [1060, 69] on link "INQUIRE" at bounding box center [1073, 65] width 97 height 39
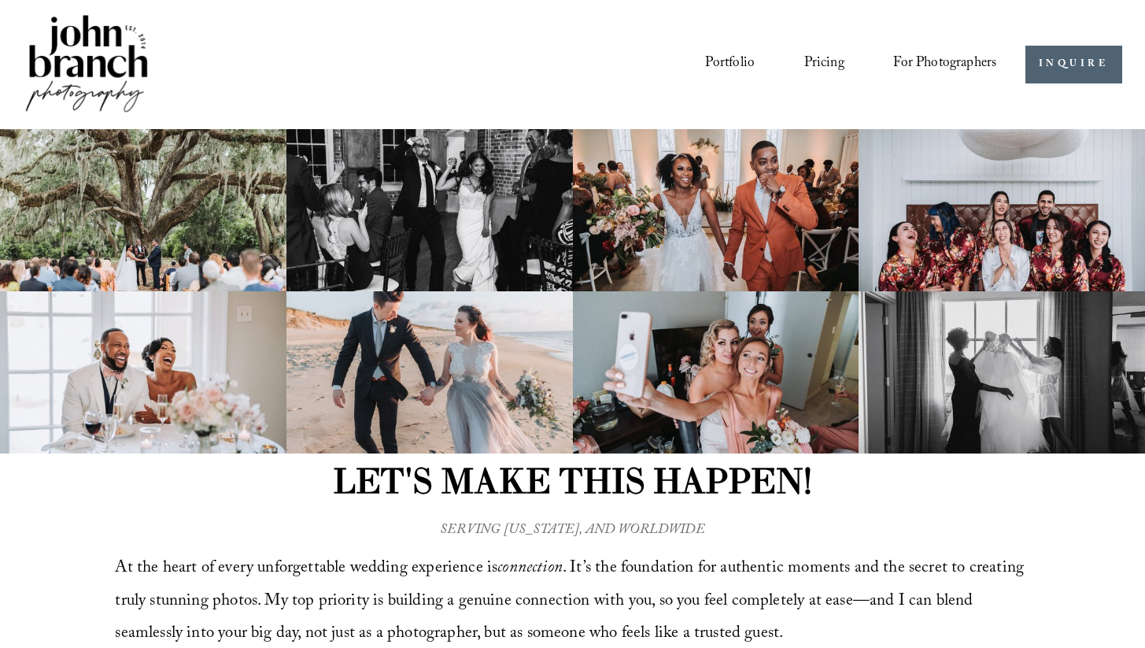
click at [755, 60] on link "Portfolio" at bounding box center [730, 65] width 50 height 30
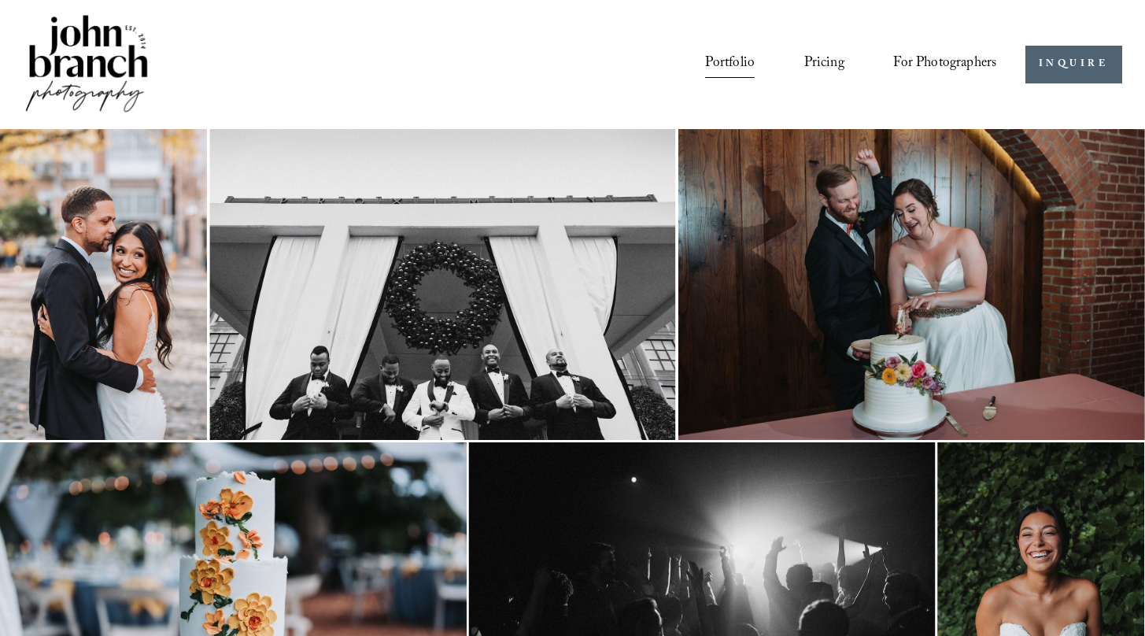
click at [87, 119] on div "Skip to Content Portfolio Pricing For Photographers Courses Blog" at bounding box center [572, 64] width 1145 height 129
click at [101, 68] on img at bounding box center [86, 65] width 127 height 106
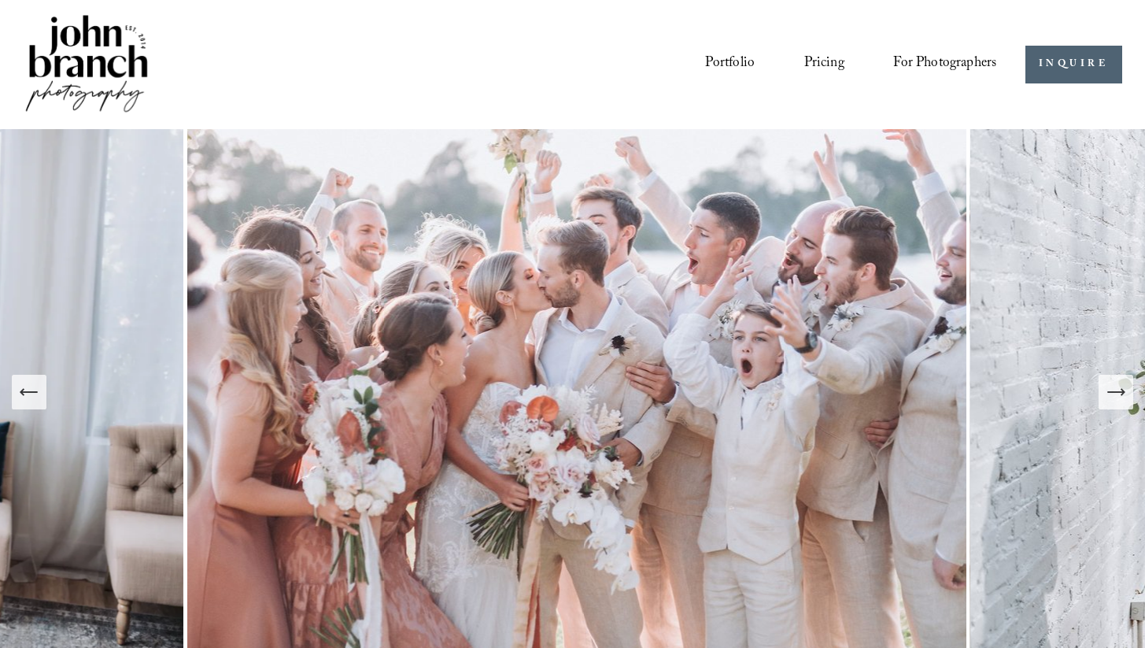
click at [0, 0] on span "Education" at bounding box center [0, 0] width 0 height 0
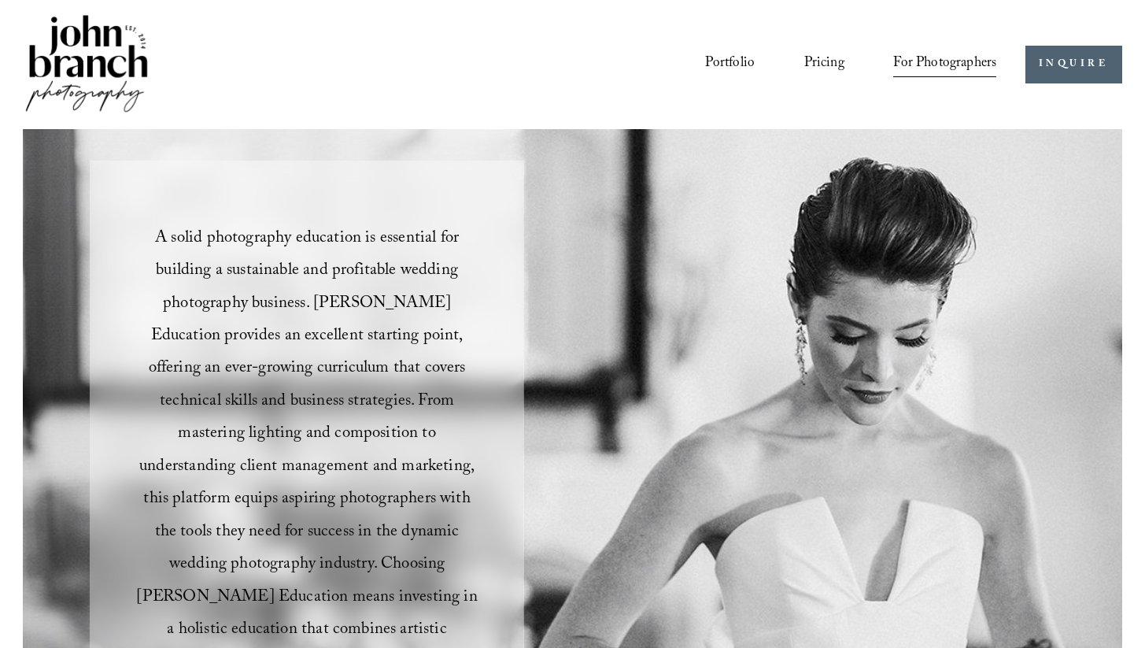
click at [0, 0] on span "Presets" at bounding box center [0, 0] width 0 height 0
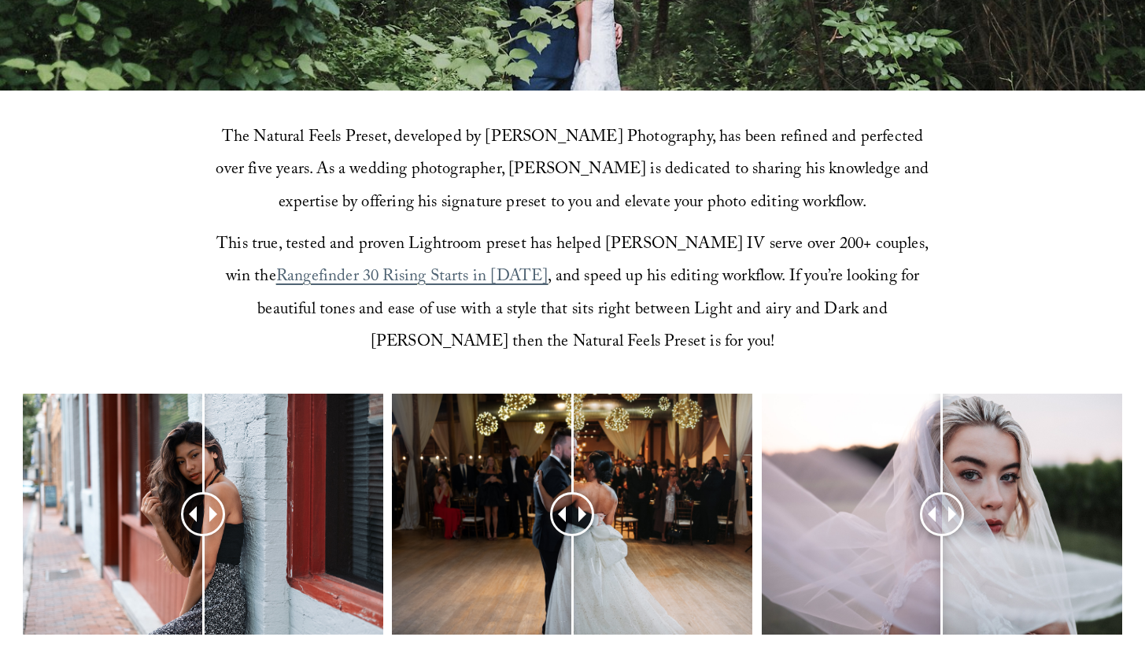
scroll to position [395, 0]
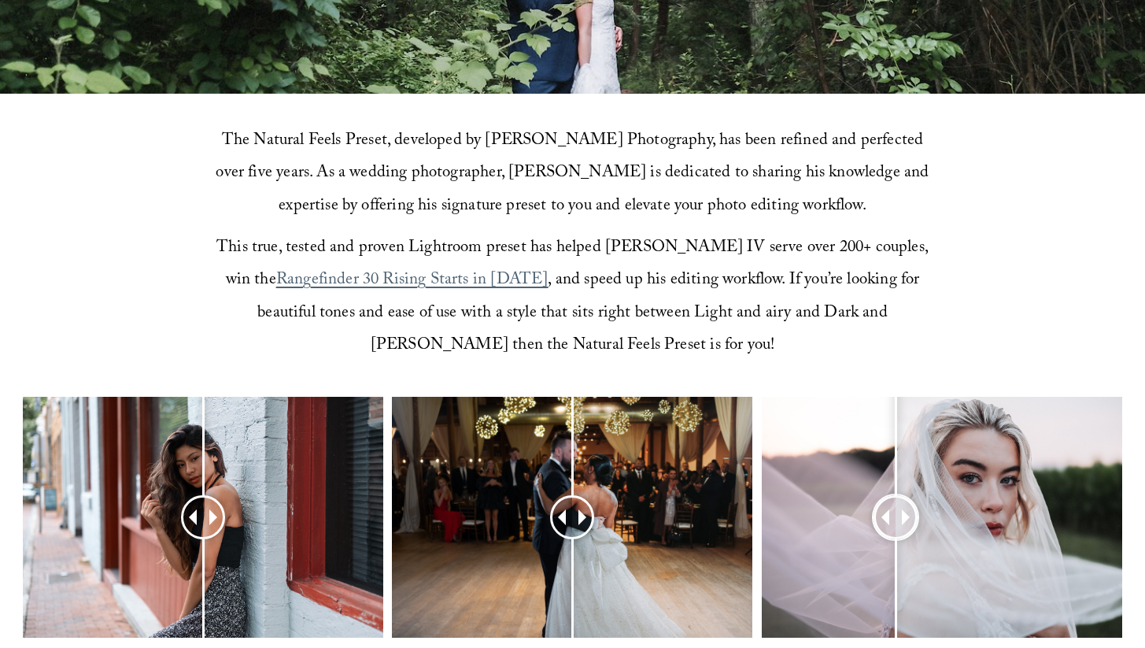
drag, startPoint x: 948, startPoint y: 463, endPoint x: 895, endPoint y: 489, distance: 58.8
click at [895, 497] on div at bounding box center [896, 517] width 40 height 40
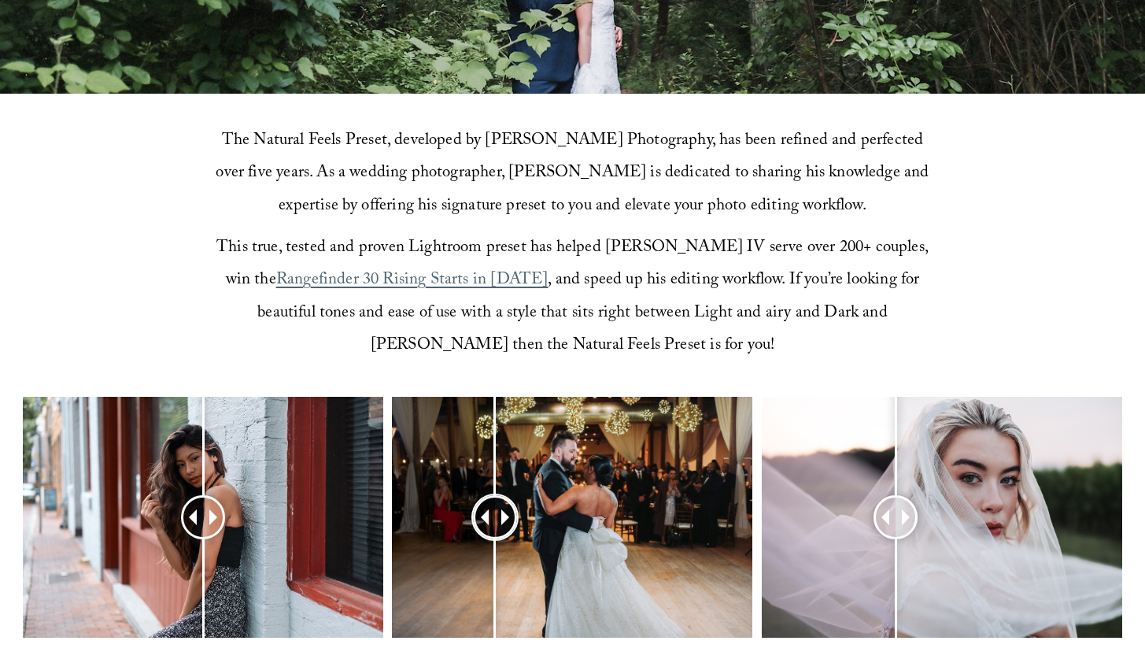
drag, startPoint x: 572, startPoint y: 454, endPoint x: 495, endPoint y: 456, distance: 77.1
click at [495, 497] on div at bounding box center [495, 517] width 40 height 40
drag, startPoint x: 201, startPoint y: 469, endPoint x: 222, endPoint y: 478, distance: 23.2
click at [222, 495] on div at bounding box center [213, 516] width 43 height 43
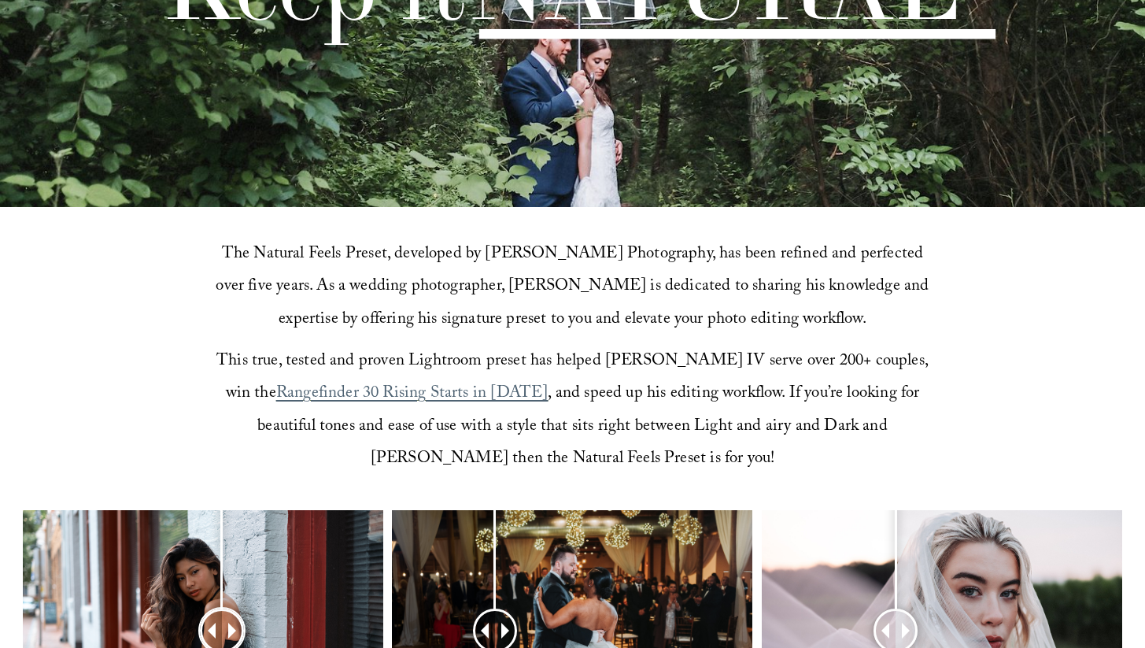
scroll to position [0, 0]
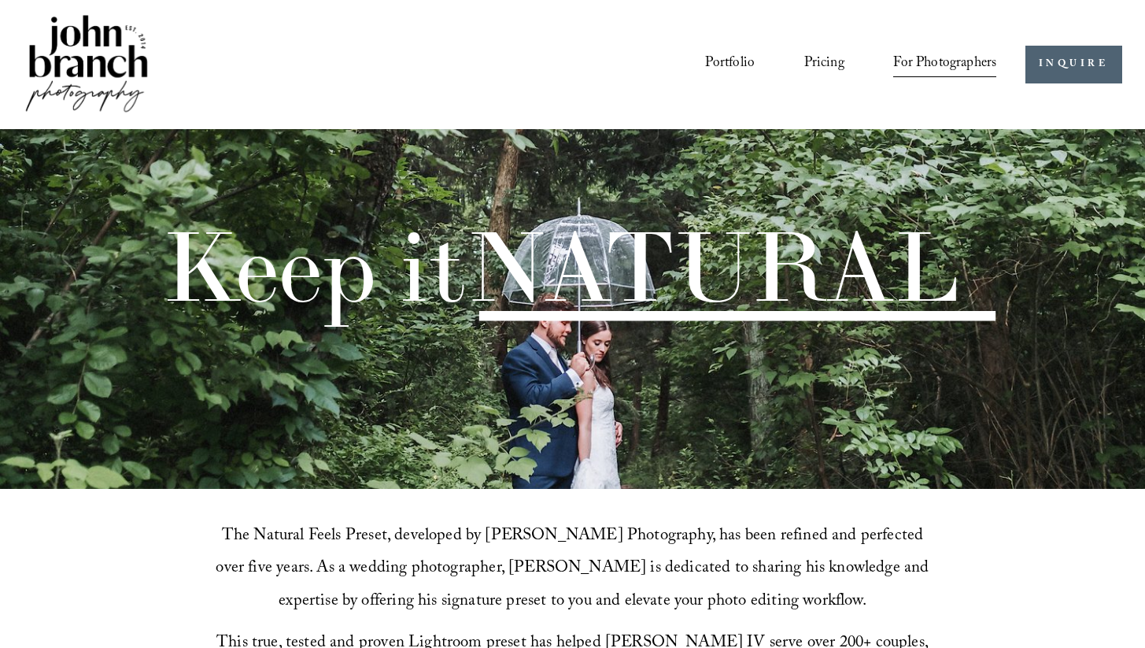
click at [843, 63] on link "Pricing" at bounding box center [824, 65] width 40 height 30
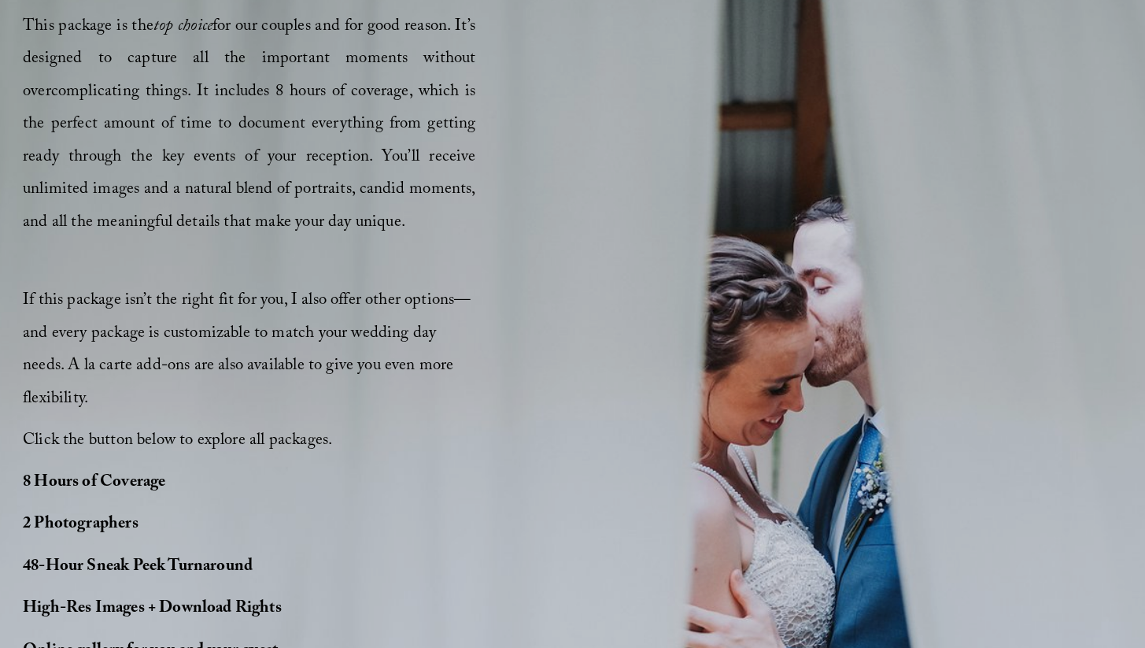
scroll to position [989, 0]
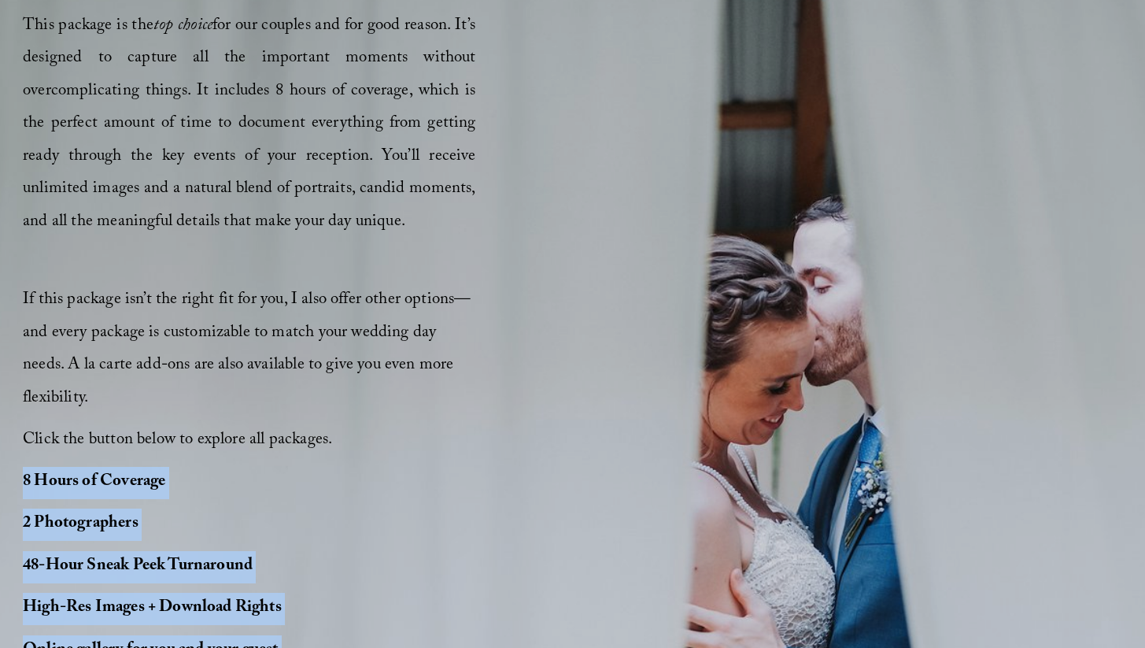
drag, startPoint x: 265, startPoint y: 503, endPoint x: 17, endPoint y: 308, distance: 315.6
click at [17, 308] on div "PERFECT PHOTO COVERAGE This package is the top choice for our couples and for g…" at bounding box center [572, 392] width 1145 height 892
copy div "8 Hours of Coverage 2 Photographers 48-Hour Sneak Peek Turnaround High-Res Imag…"
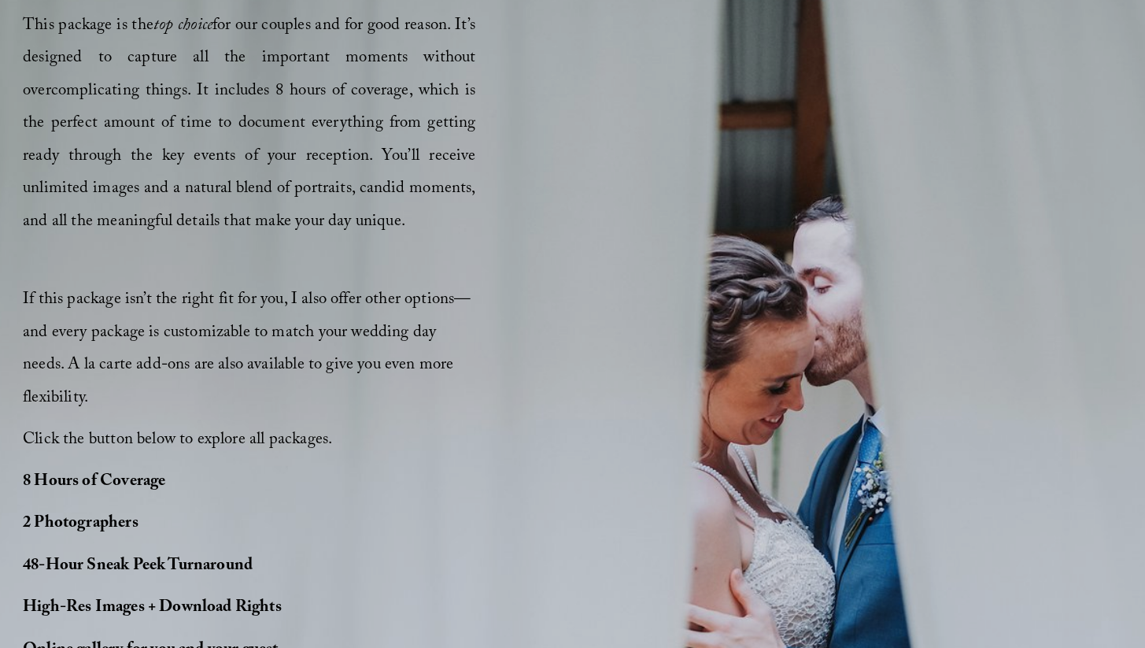
click at [491, 401] on div "PERFECT PHOTO COVERAGE This package is the top choice for our couples and for g…" at bounding box center [572, 392] width 1145 height 892
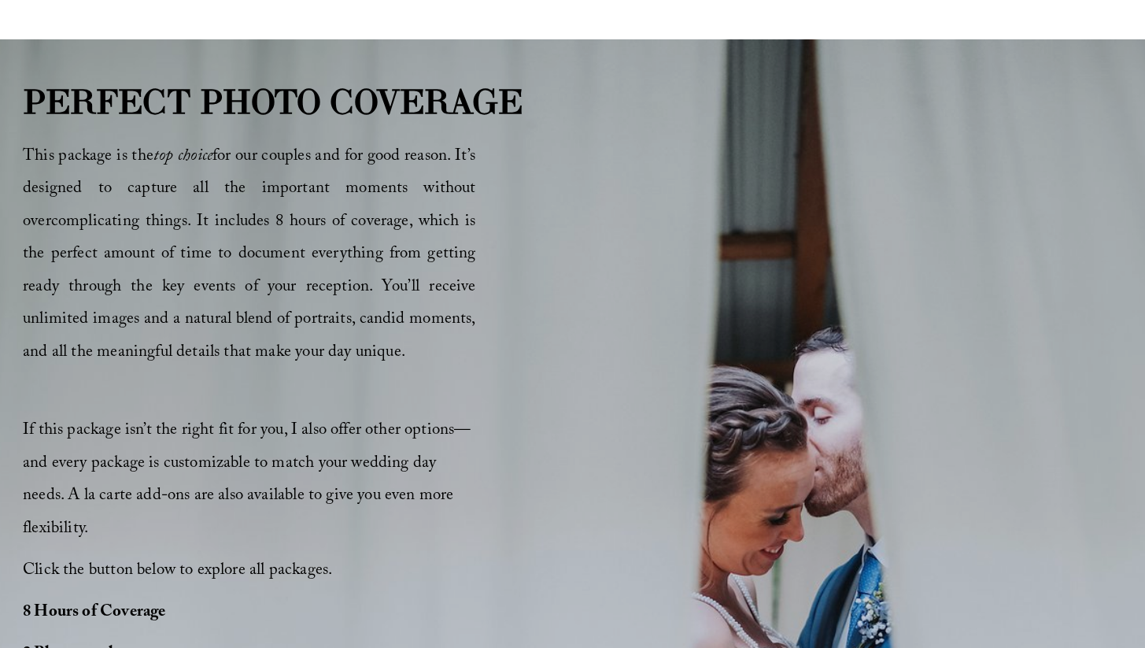
scroll to position [864, 0]
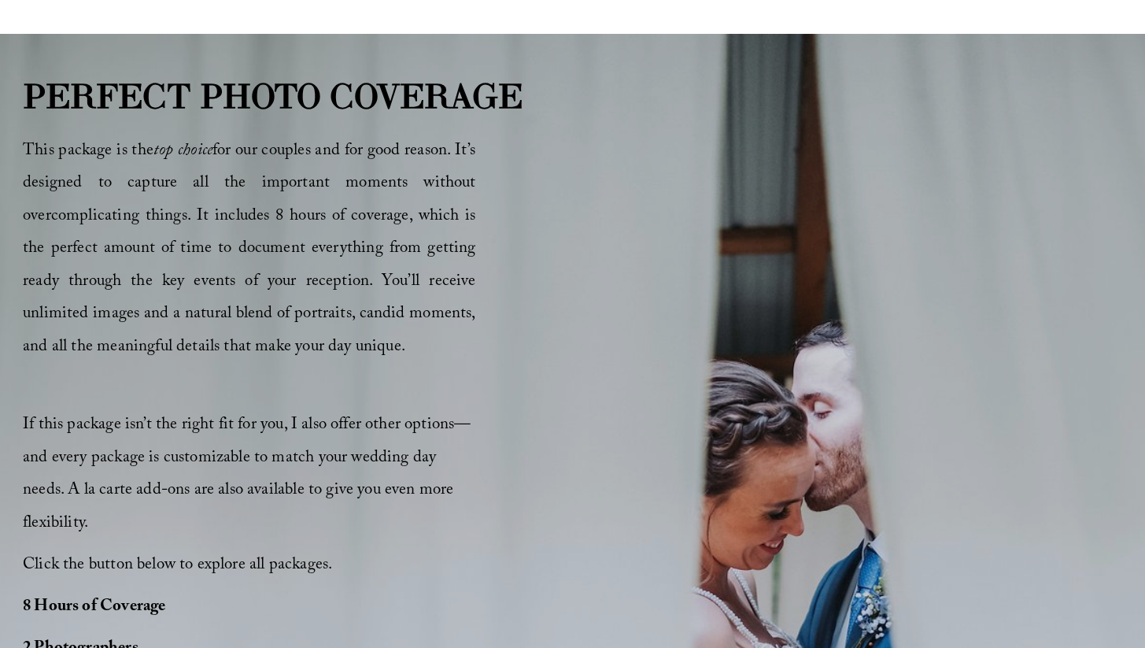
click at [587, 98] on div "PERFECT PHOTO COVERAGE This package is the top choice for our couples and for g…" at bounding box center [572, 518] width 1145 height 892
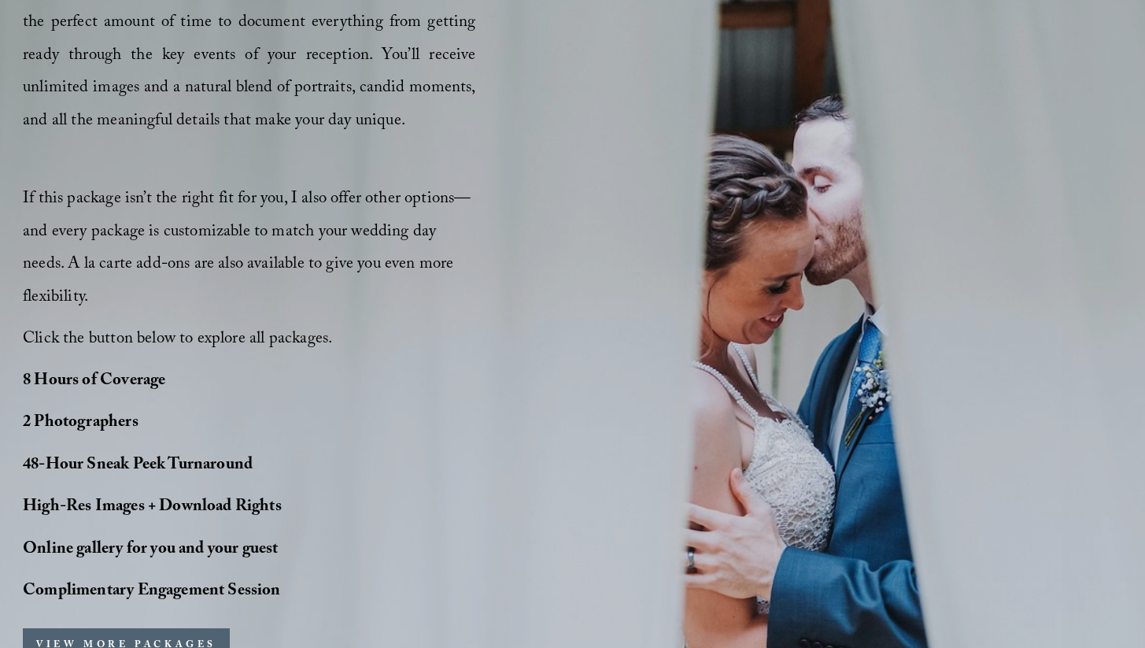
scroll to position [1088, 0]
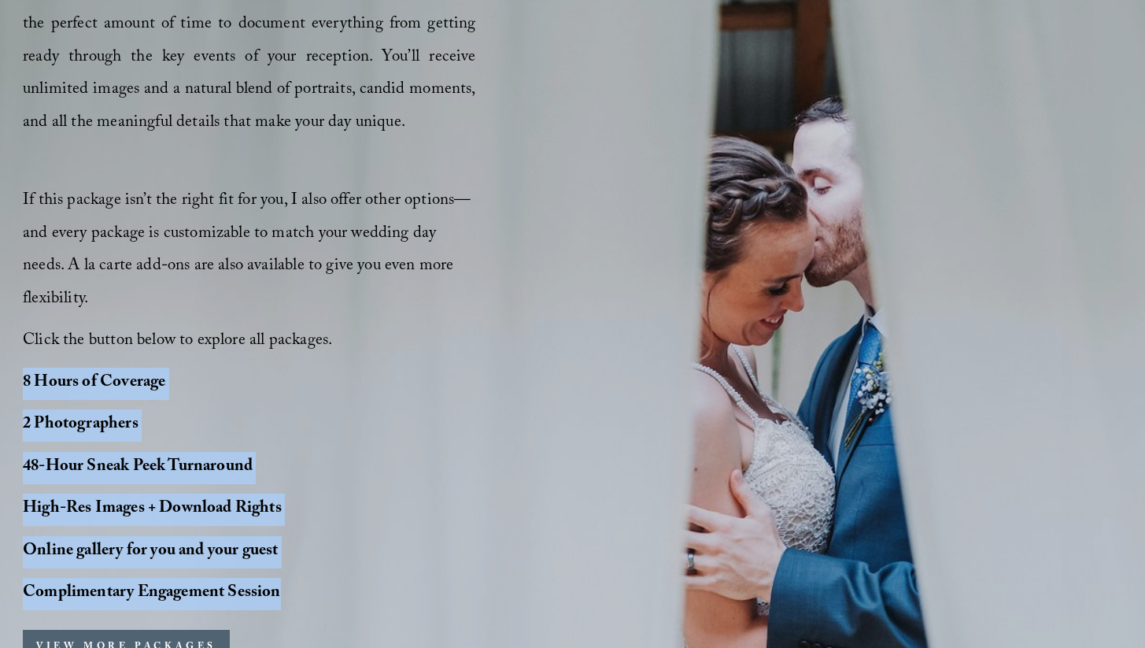
drag, startPoint x: 257, startPoint y: 405, endPoint x: 13, endPoint y: 201, distance: 318.4
click at [13, 201] on div "PERFECT PHOTO COVERAGE This package is the top choice for our couples and for g…" at bounding box center [572, 293] width 1145 height 892
copy div "8 Hours of Coverage 2 Photographers 48-Hour Sneak Peek Turnaround High-Res Imag…"
